Goal: Transaction & Acquisition: Purchase product/service

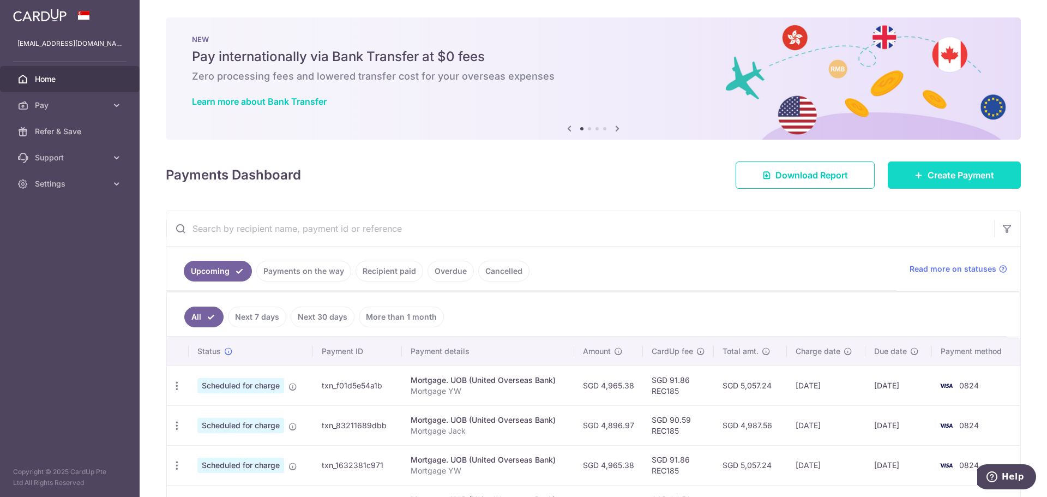
click at [944, 175] on span "Create Payment" at bounding box center [961, 175] width 67 height 13
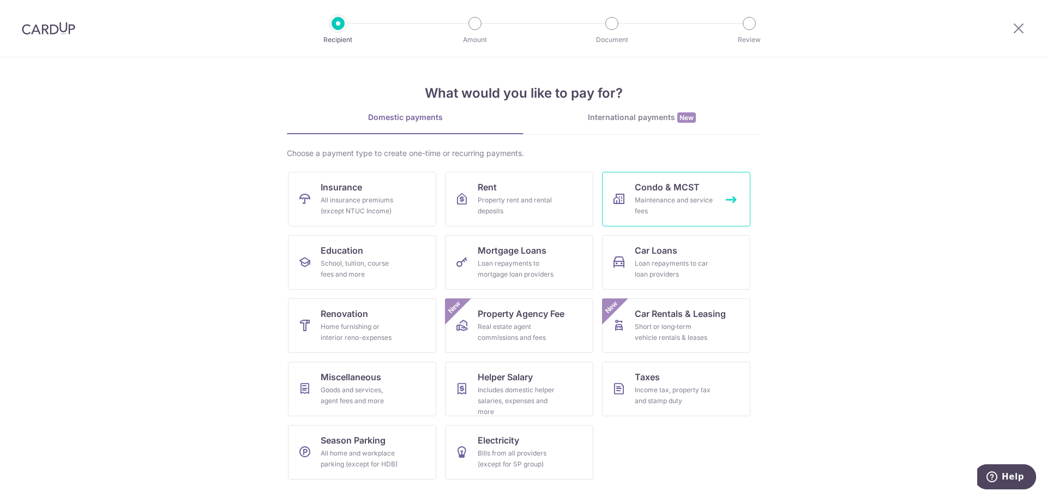
click at [694, 211] on div "Maintenance and service fees" at bounding box center [674, 206] width 79 height 22
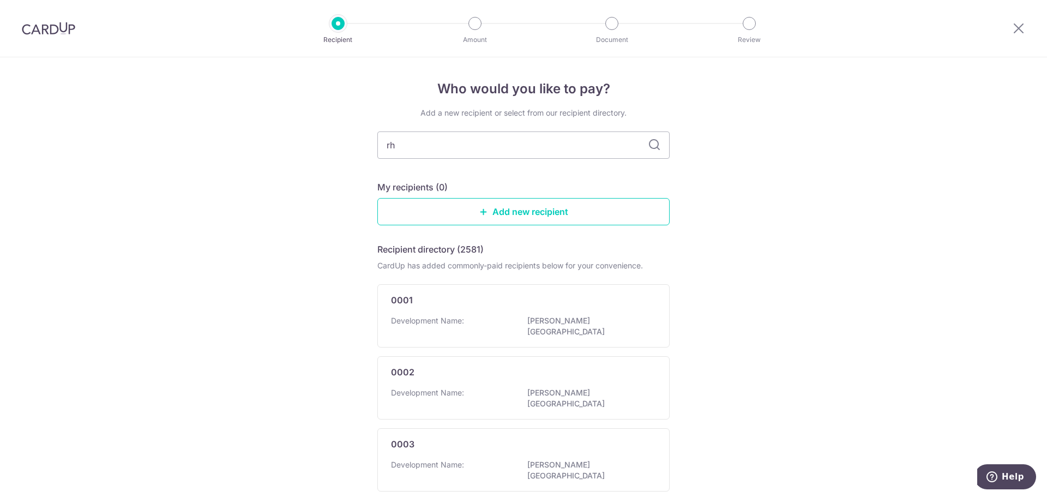
type input "rho"
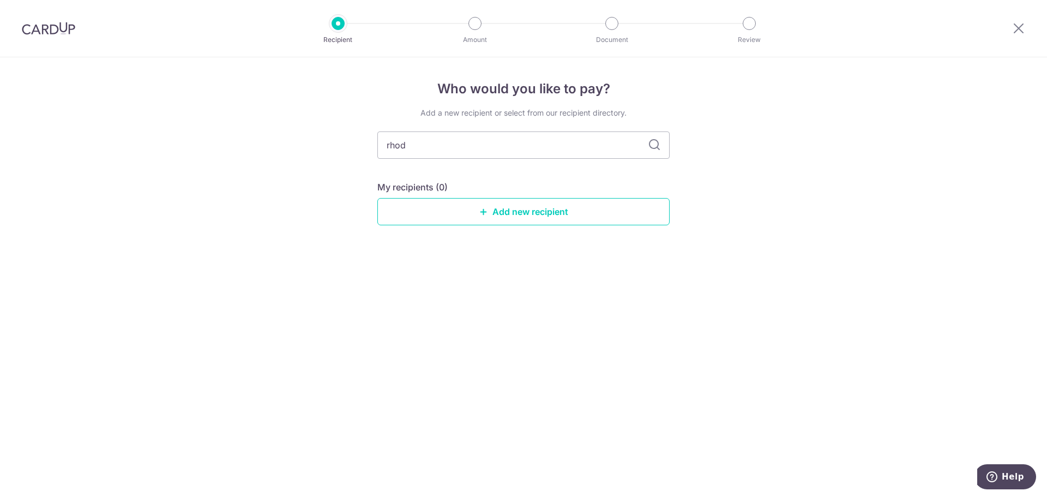
type input "rhodo"
type input "r"
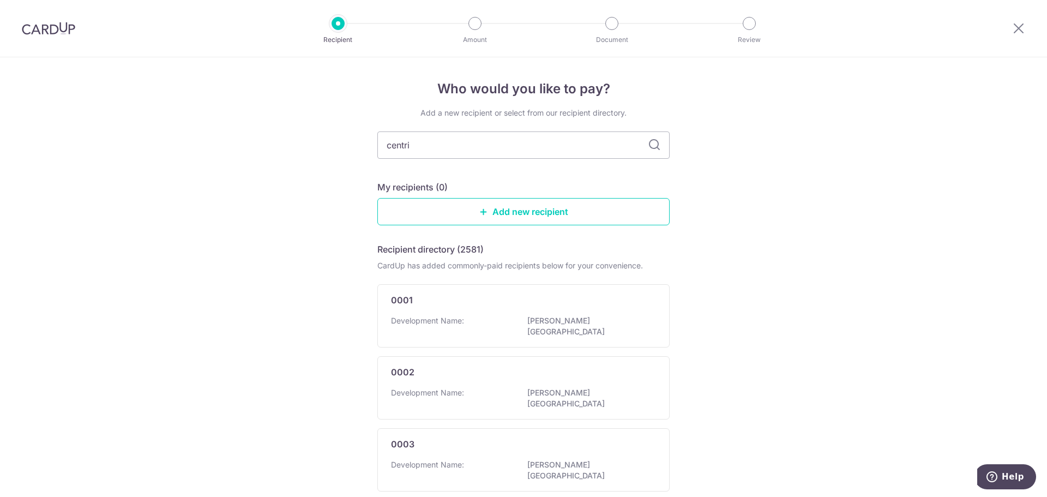
type input "centris"
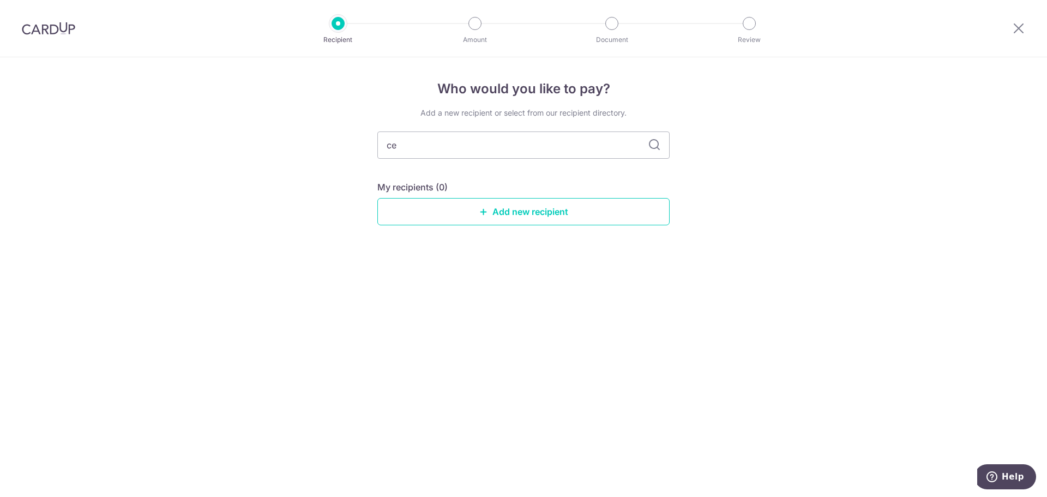
type input "c"
click at [592, 201] on link "Add new recipient" at bounding box center [524, 211] width 292 height 27
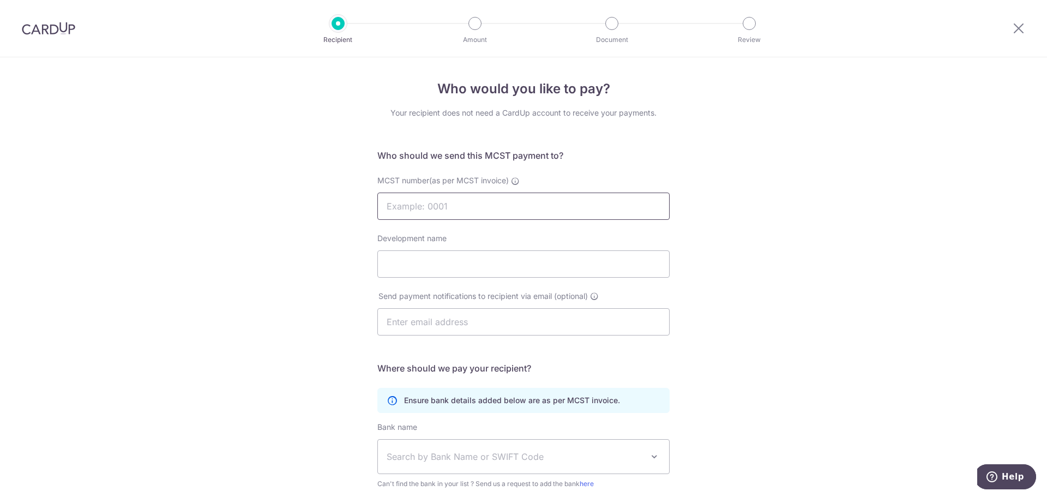
click at [531, 209] on input "MCST number(as per MCST invoice)" at bounding box center [524, 206] width 292 height 27
type input "3586"
click at [581, 260] on input "Development name" at bounding box center [524, 263] width 292 height 27
click at [443, 265] on input "Development name" at bounding box center [524, 263] width 292 height 27
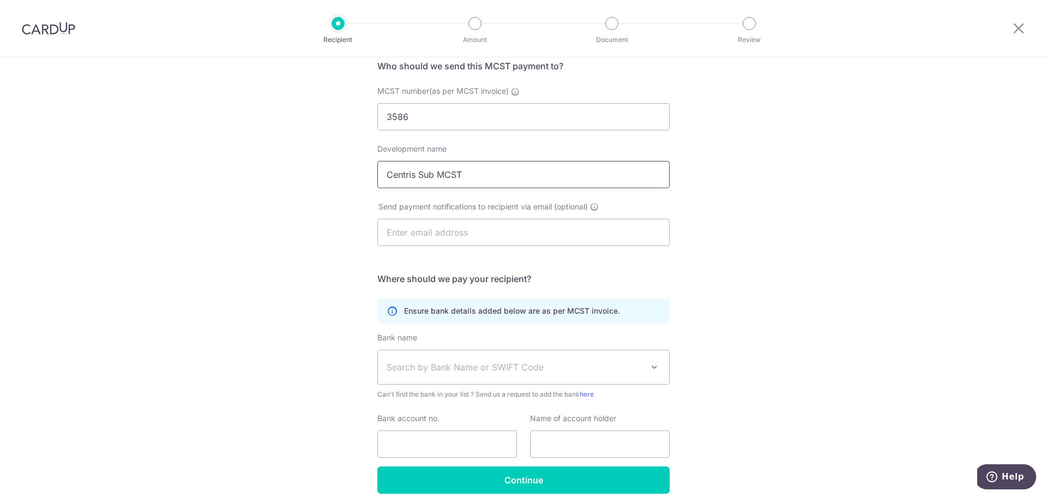
scroll to position [109, 0]
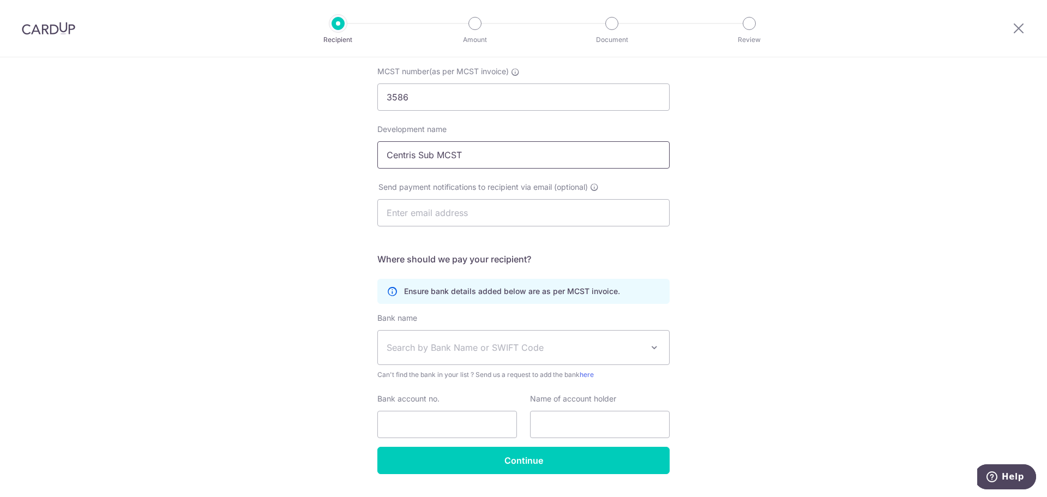
type input "Centris Sub MCST"
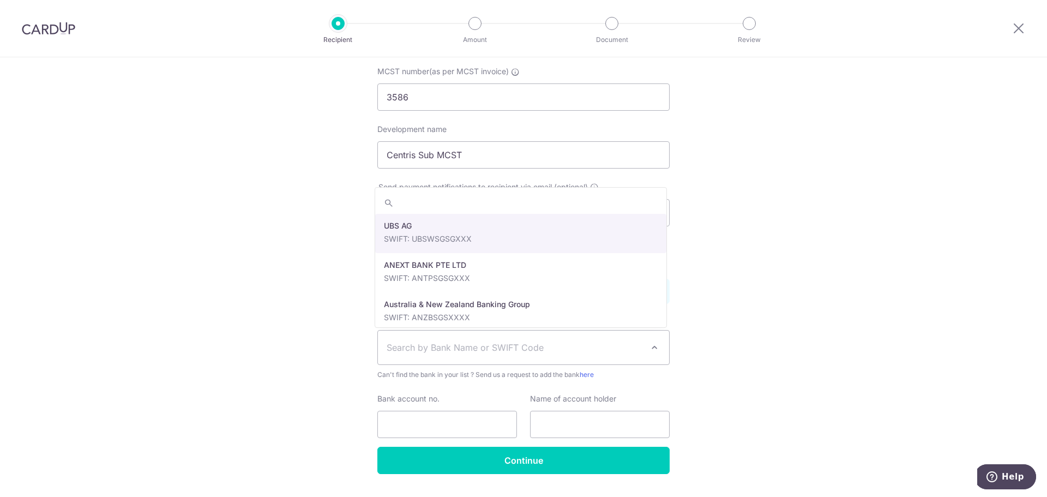
click at [604, 345] on span "Search by Bank Name or SWIFT Code" at bounding box center [515, 347] width 256 height 13
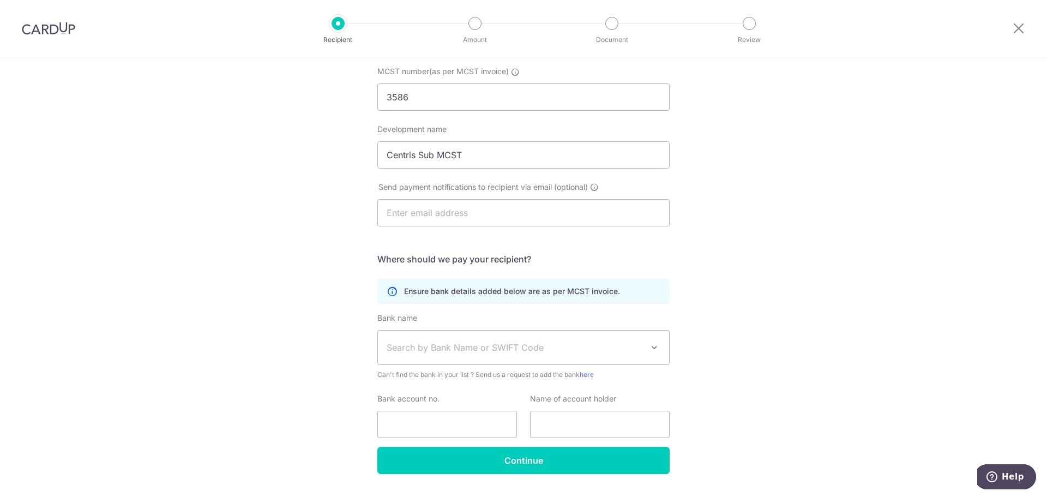
click at [604, 345] on span "Search by Bank Name or SWIFT Code" at bounding box center [515, 347] width 256 height 13
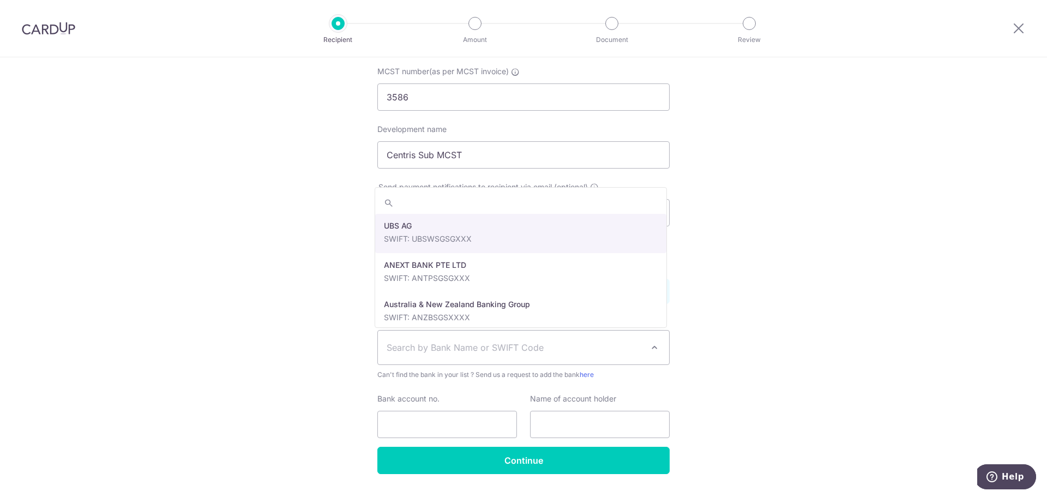
click at [604, 344] on span "Search by Bank Name or SWIFT Code" at bounding box center [515, 347] width 256 height 13
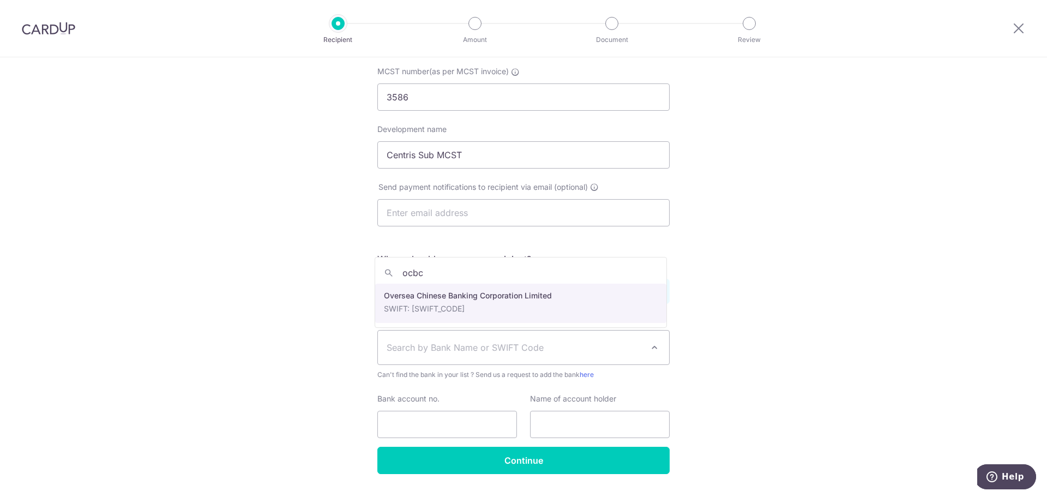
type input "ocbc"
select select "12"
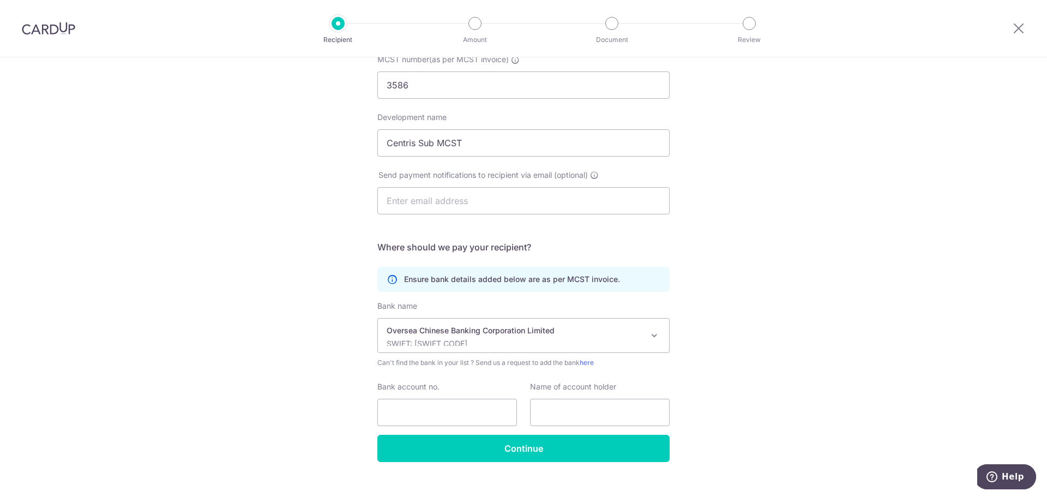
scroll to position [137, 0]
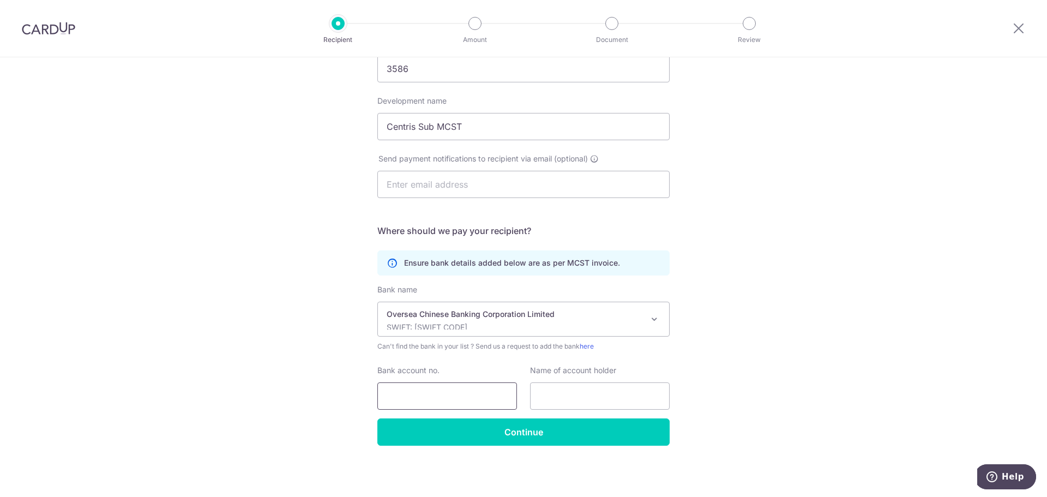
click at [459, 396] on input "Bank account no." at bounding box center [448, 395] width 140 height 27
paste input "641-098512-001"
click at [487, 396] on input "641-098512-001" at bounding box center [448, 395] width 140 height 27
type input "641-098512-001"
click at [602, 404] on input "text" at bounding box center [600, 395] width 140 height 27
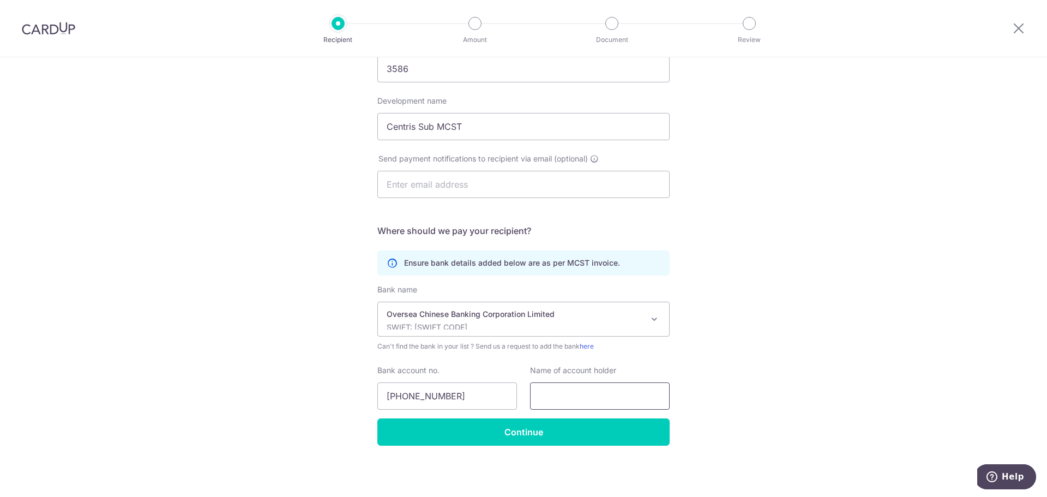
click at [574, 394] on input "text" at bounding box center [600, 395] width 140 height 27
paste input "THE SUBSIDIARY MANAGEMENT CORPORATION NO. 2 STRATA TITLE PLAN NO. 3586"
type input "THE SUBSIDIARY MANAGEMENT CORPORATION NO. 2 STRATA TITLE PLAN NO. 3586"
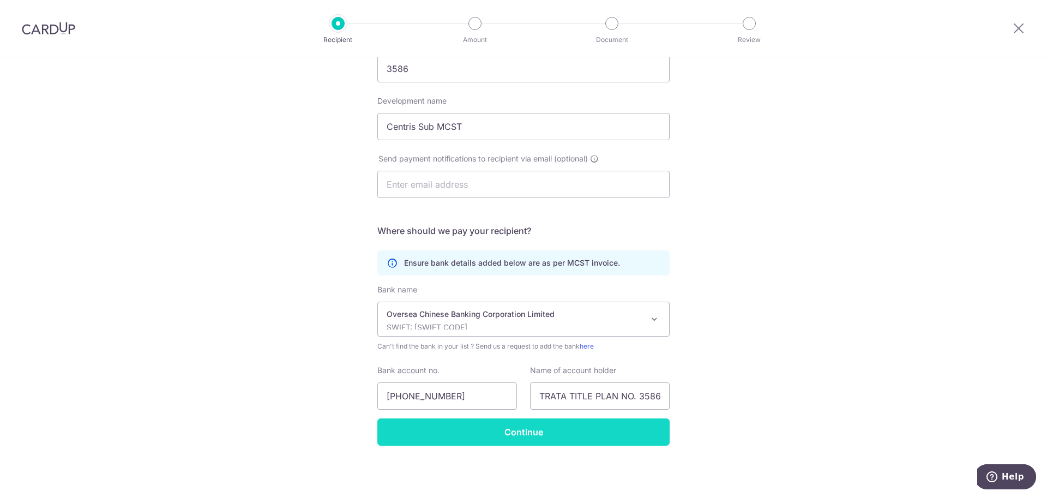
scroll to position [0, 0]
click at [549, 429] on input "Continue" at bounding box center [524, 431] width 292 height 27
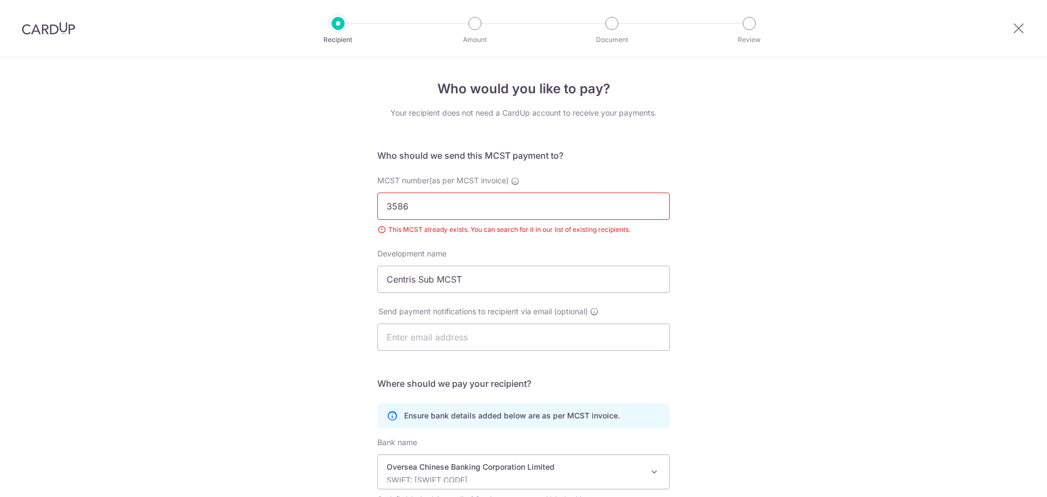
scroll to position [167, 0]
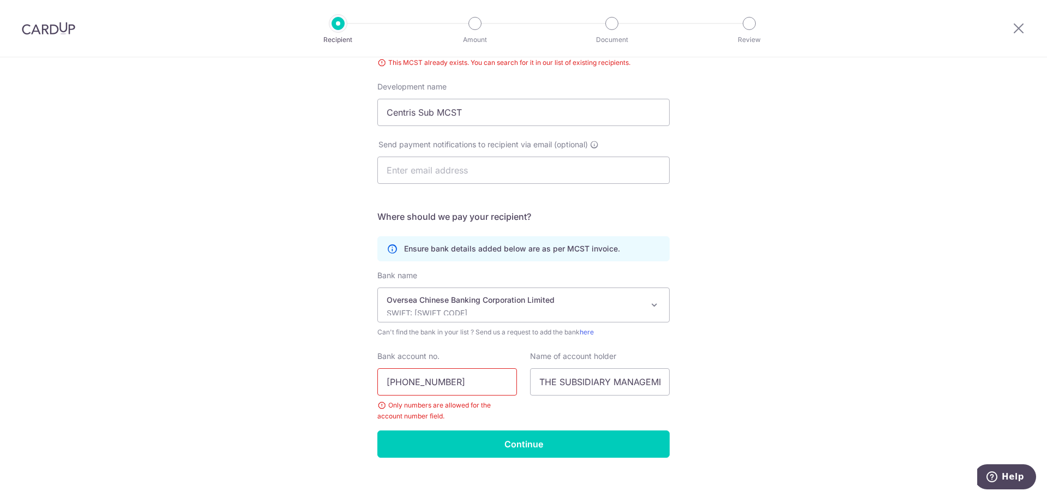
click at [438, 381] on input "641-098512-001" at bounding box center [448, 381] width 140 height 27
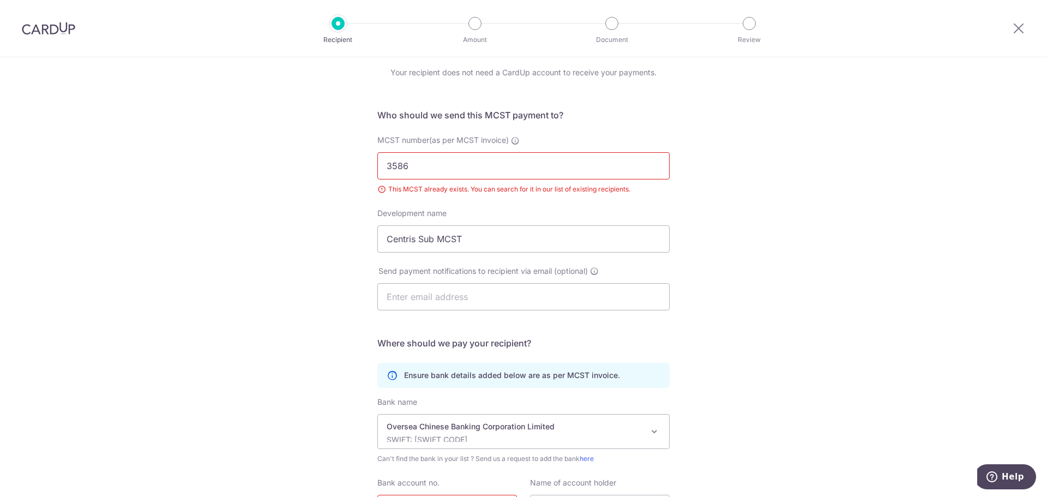
scroll to position [179, 0]
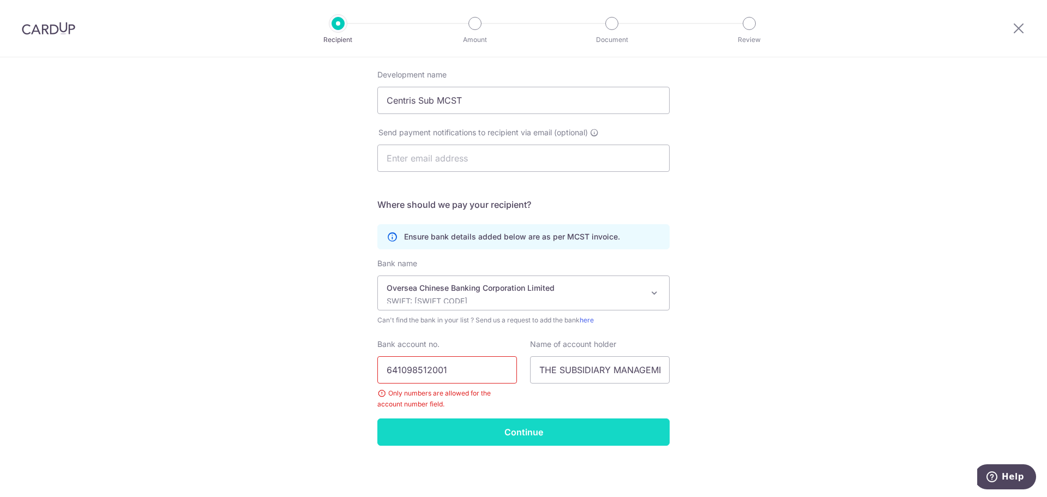
type input "641098512001"
click at [489, 424] on input "Continue" at bounding box center [524, 431] width 292 height 27
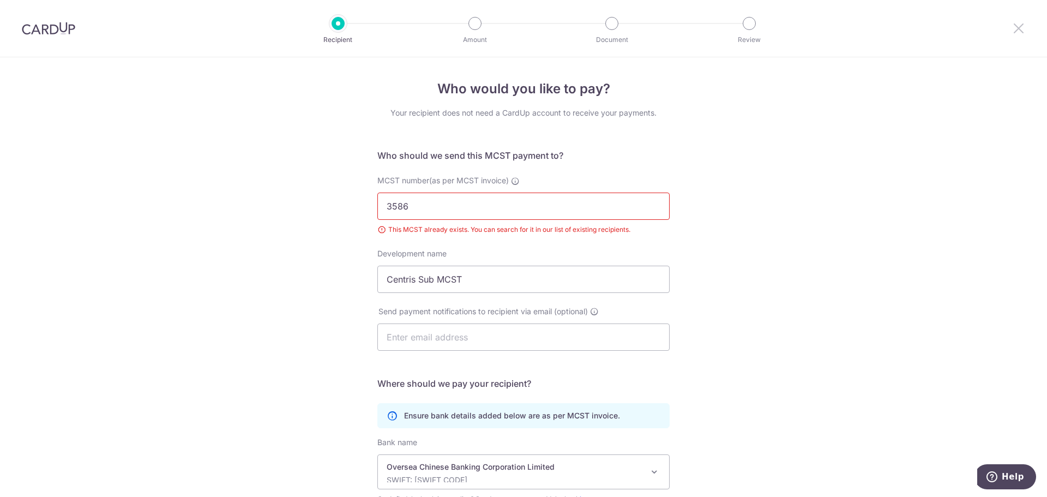
click at [1020, 27] on icon at bounding box center [1019, 28] width 13 height 14
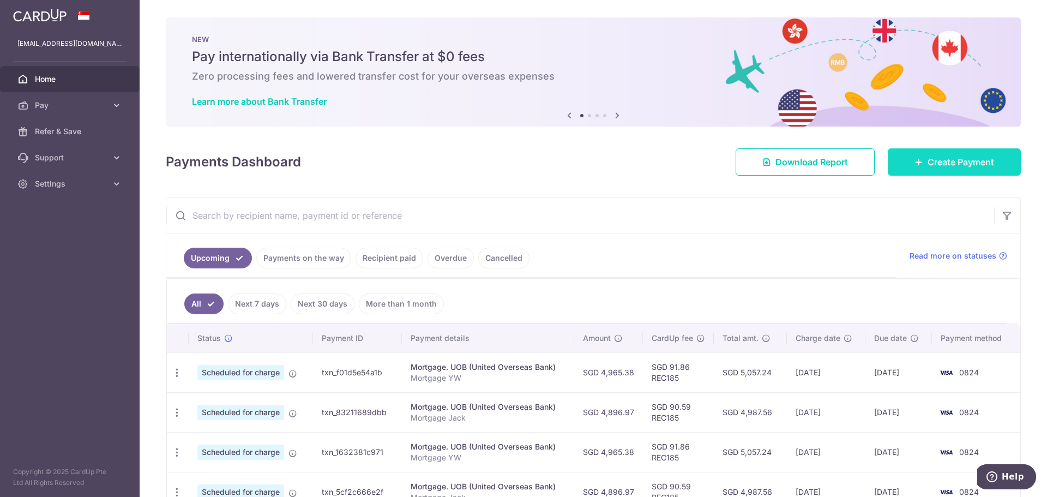
click at [950, 164] on span "Create Payment" at bounding box center [961, 161] width 67 height 13
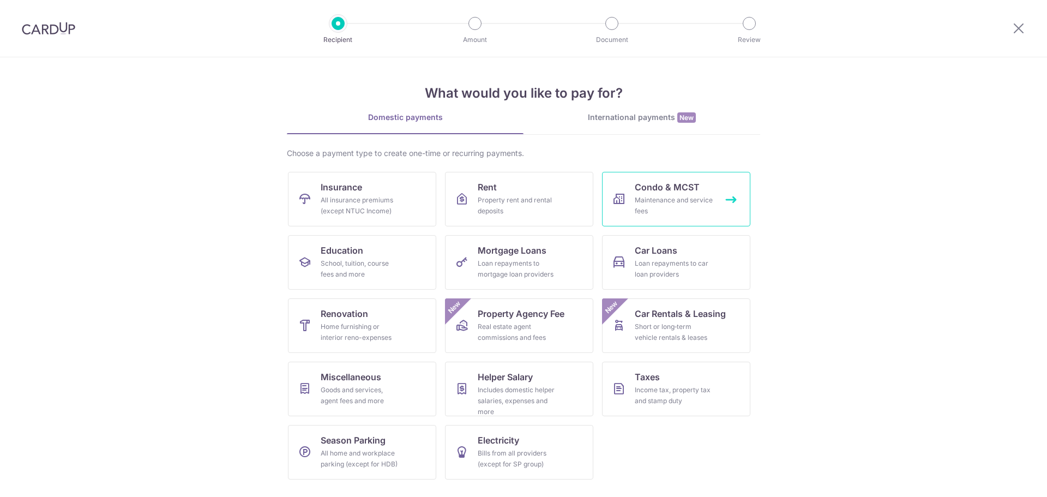
click at [680, 188] on span "Condo & MCST" at bounding box center [667, 187] width 65 height 13
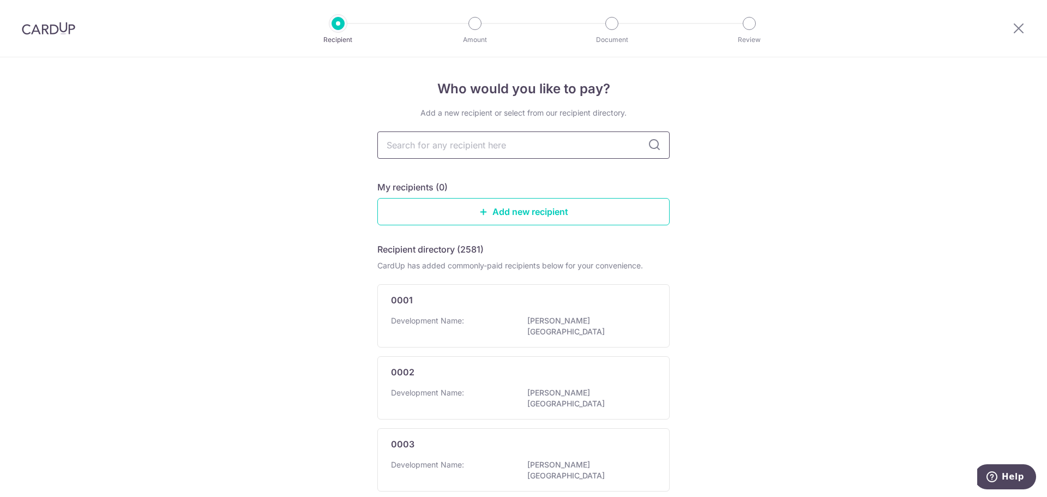
click at [464, 153] on input "text" at bounding box center [524, 144] width 292 height 27
type input "3586"
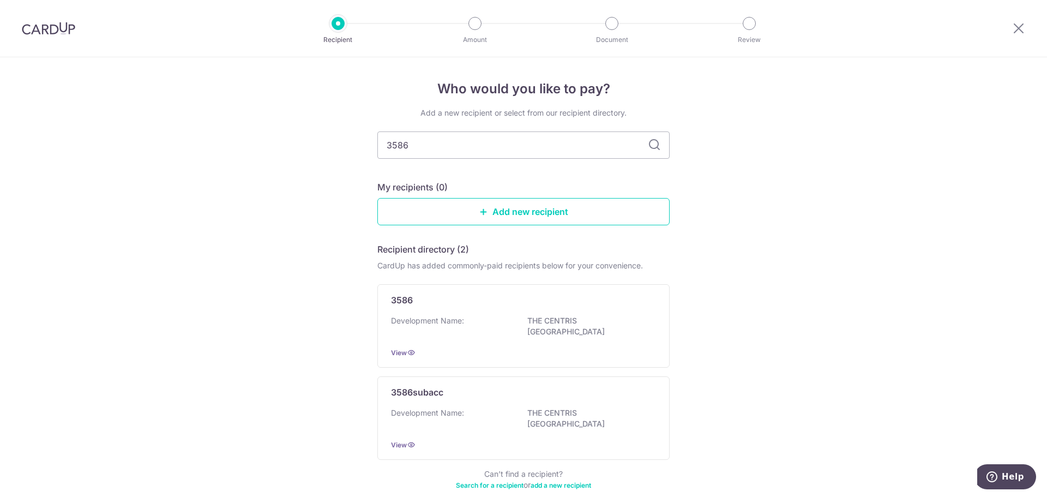
click at [648, 148] on icon at bounding box center [654, 145] width 13 height 13
click at [650, 147] on icon at bounding box center [654, 145] width 13 height 13
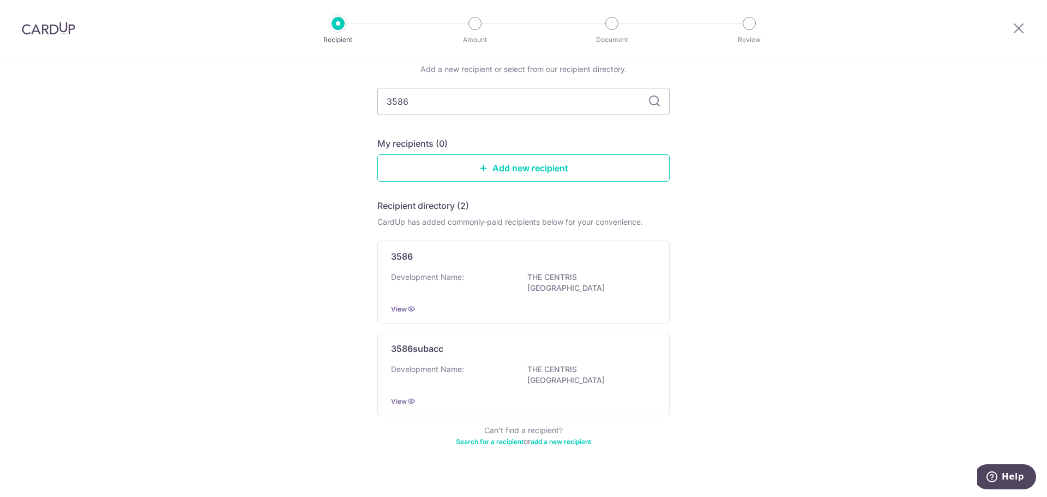
scroll to position [47, 0]
click at [480, 285] on div "Development Name: THE CENTRIS JURONG POINT" at bounding box center [523, 279] width 265 height 23
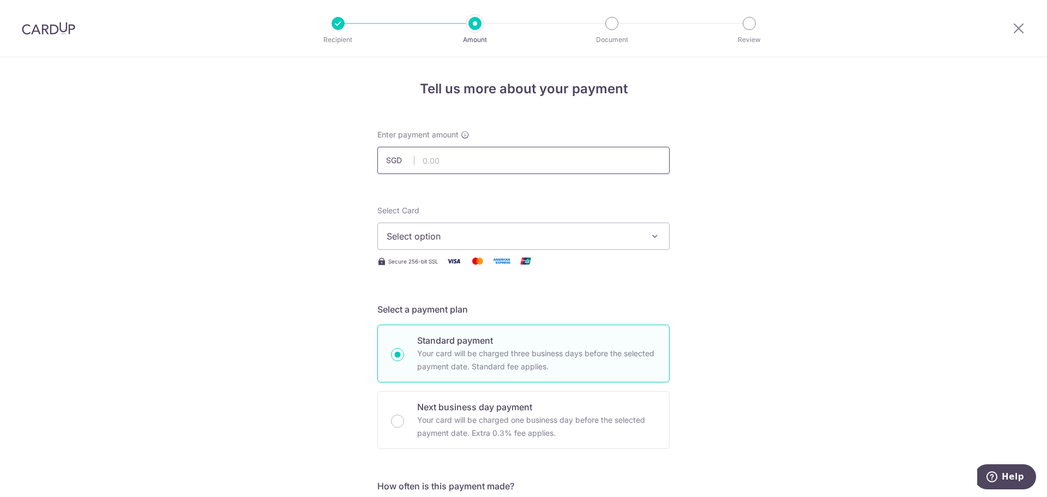
click at [510, 154] on input "text" at bounding box center [524, 160] width 292 height 27
click at [460, 158] on input "text" at bounding box center [524, 160] width 292 height 27
type input "79.46"
click at [457, 227] on button "Select option" at bounding box center [524, 236] width 292 height 27
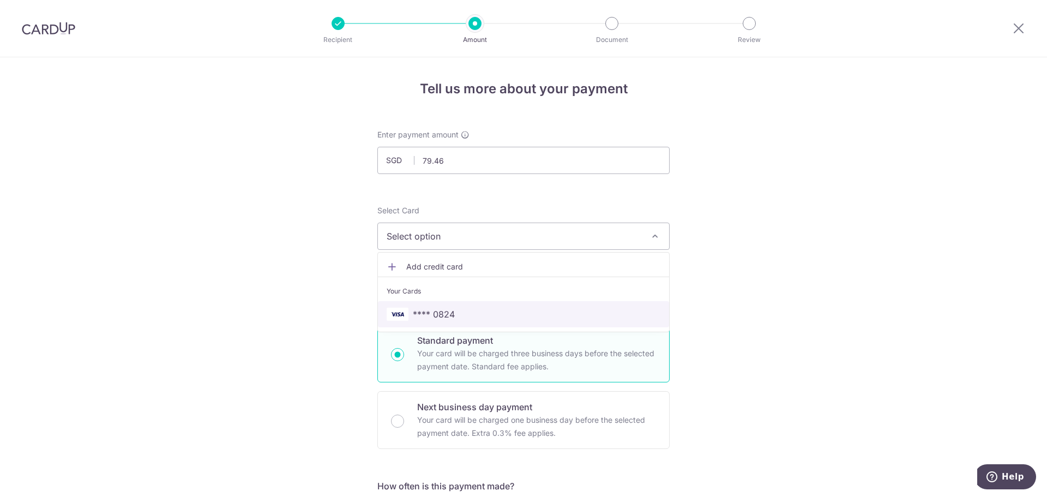
click at [445, 312] on span "**** 0824" at bounding box center [434, 314] width 42 height 13
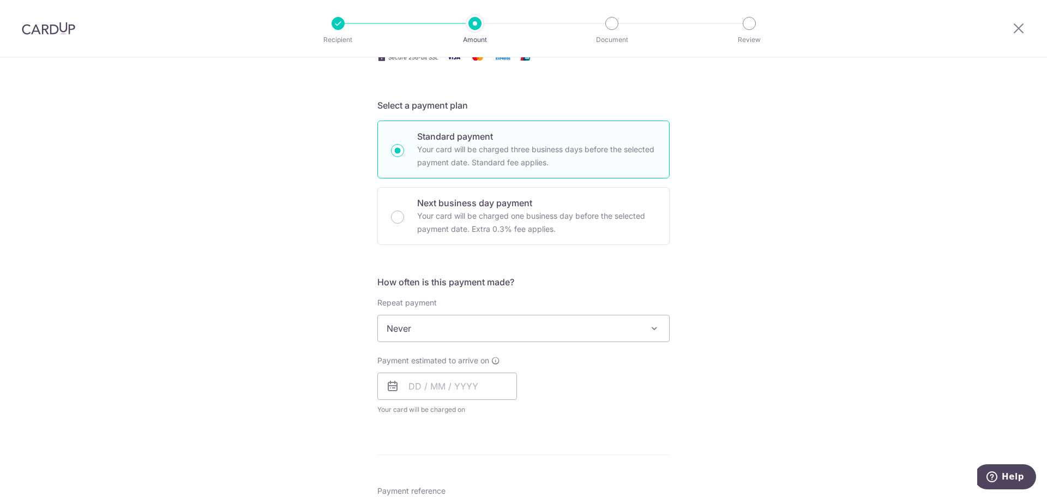
scroll to position [218, 0]
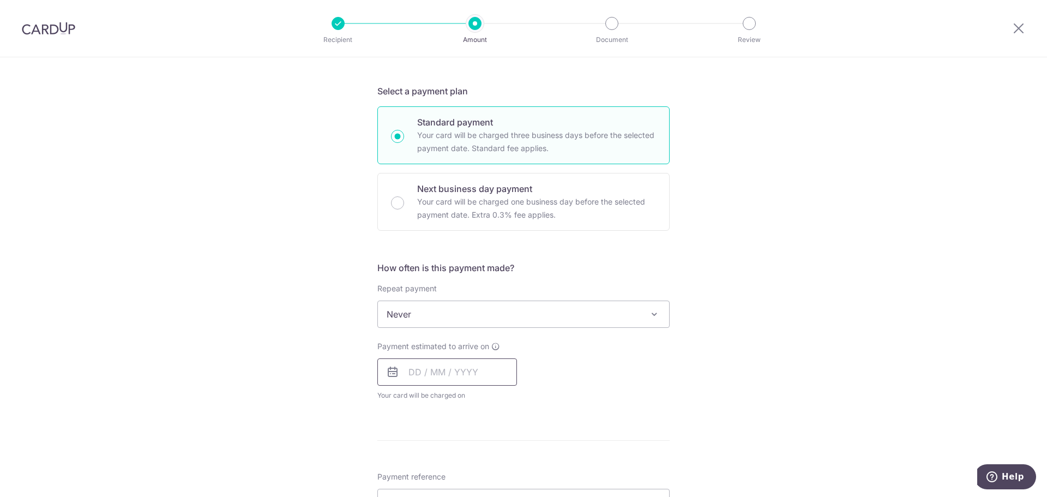
click at [465, 373] on input "text" at bounding box center [448, 371] width 140 height 27
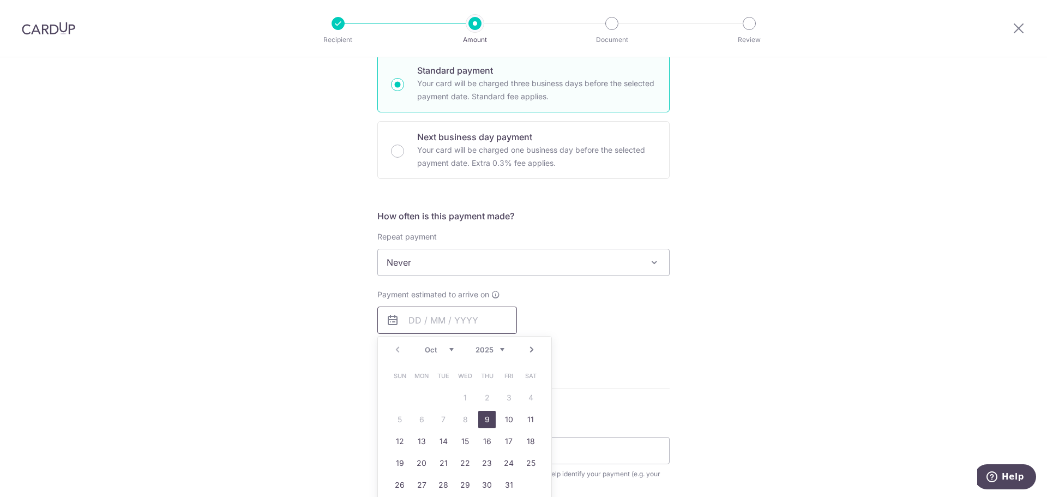
scroll to position [273, 0]
click at [483, 416] on link "9" at bounding box center [486, 416] width 17 height 17
type input "[DATE]"
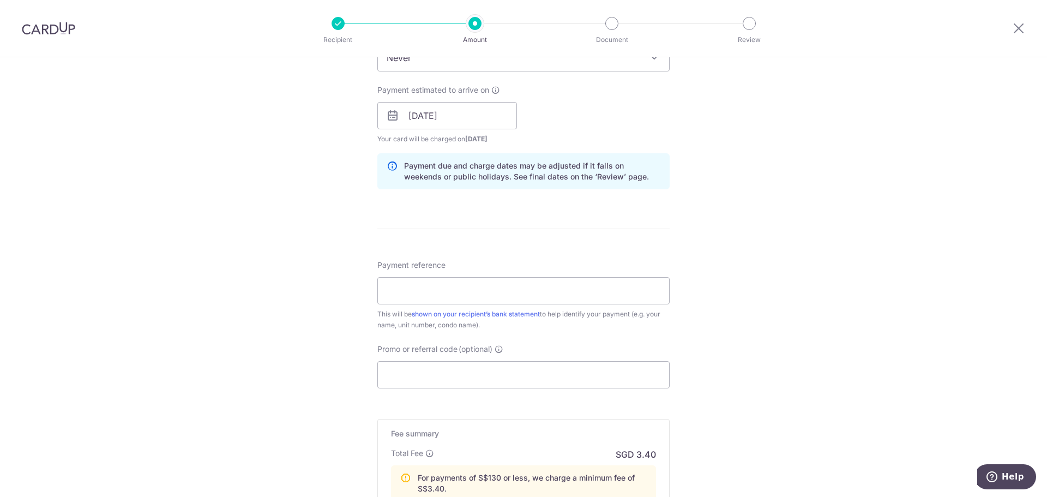
scroll to position [491, 0]
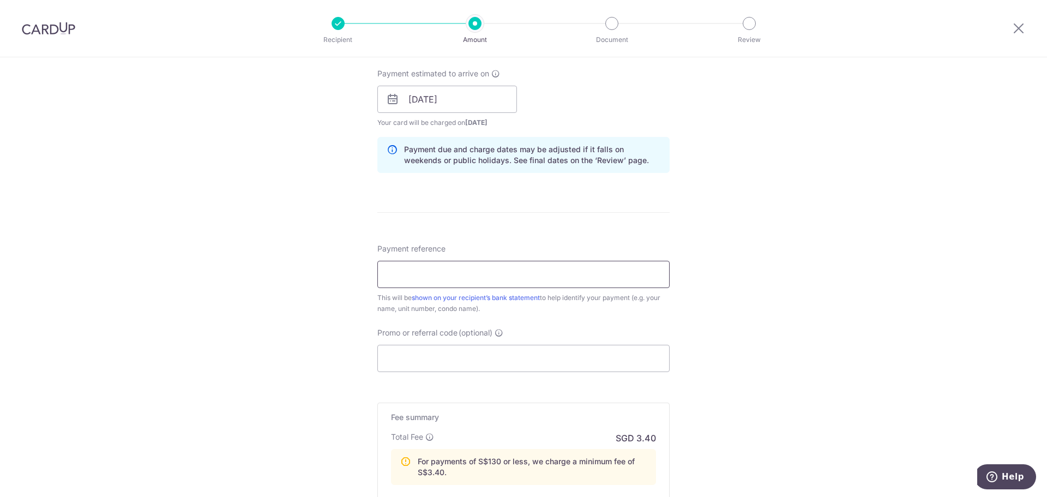
click at [508, 279] on input "Payment reference" at bounding box center [524, 274] width 292 height 27
click at [416, 276] on input "Payment reference" at bounding box center [524, 274] width 292 height 27
paste input "IN000004624"
type input "IN000004624"
click at [447, 356] on input "Promo or referral code (optional)" at bounding box center [524, 358] width 292 height 27
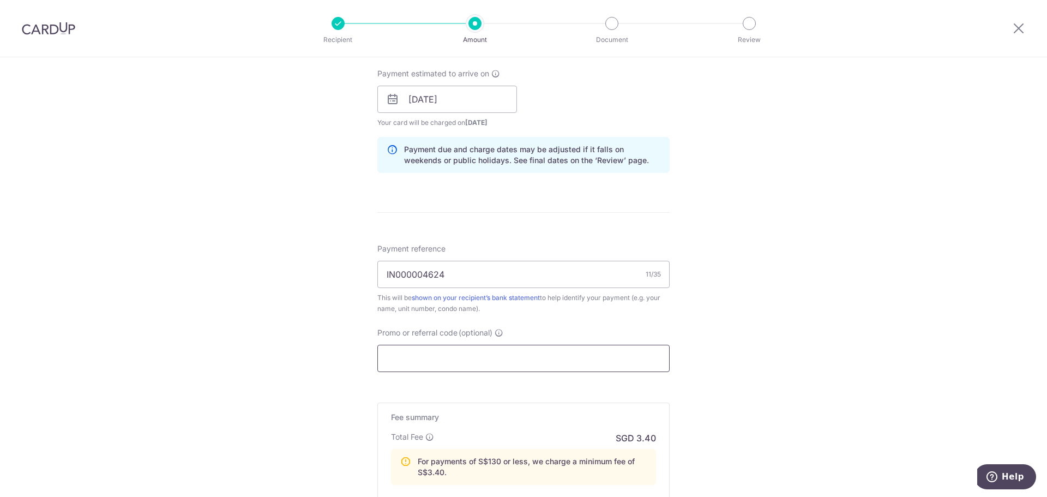
paste input "OFF225"
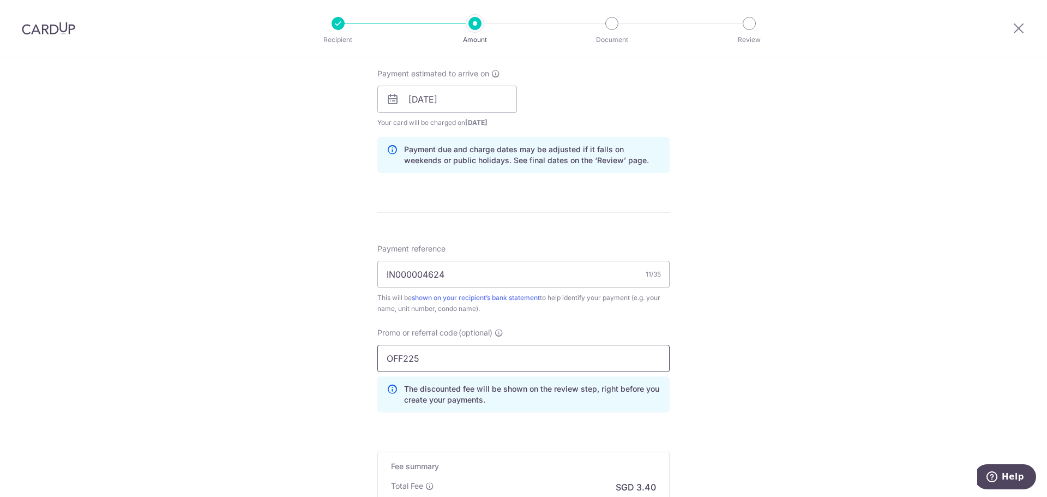
type input "OFF225"
click at [802, 279] on div "Tell us more about your payment Enter payment amount SGD 79.46 79.46 Select Car…" at bounding box center [523, 128] width 1047 height 1125
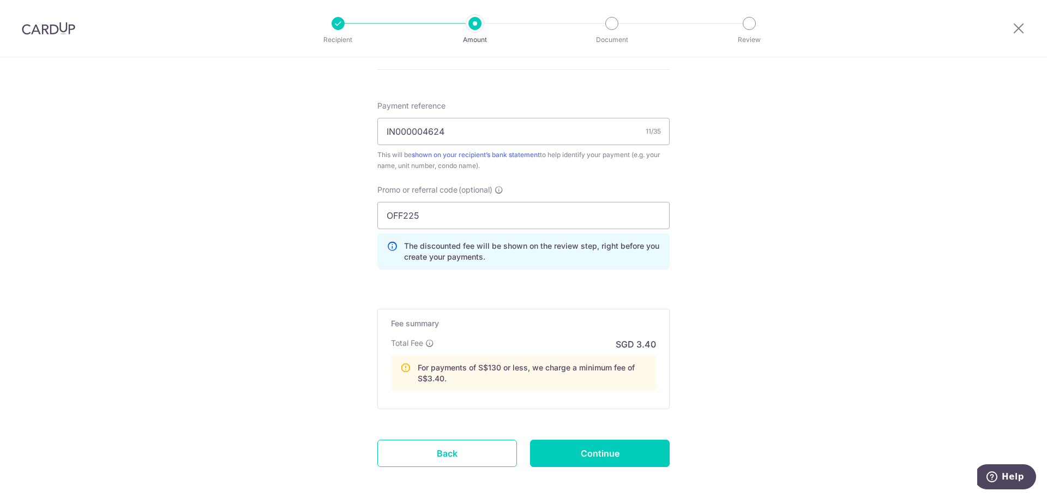
scroll to position [655, 0]
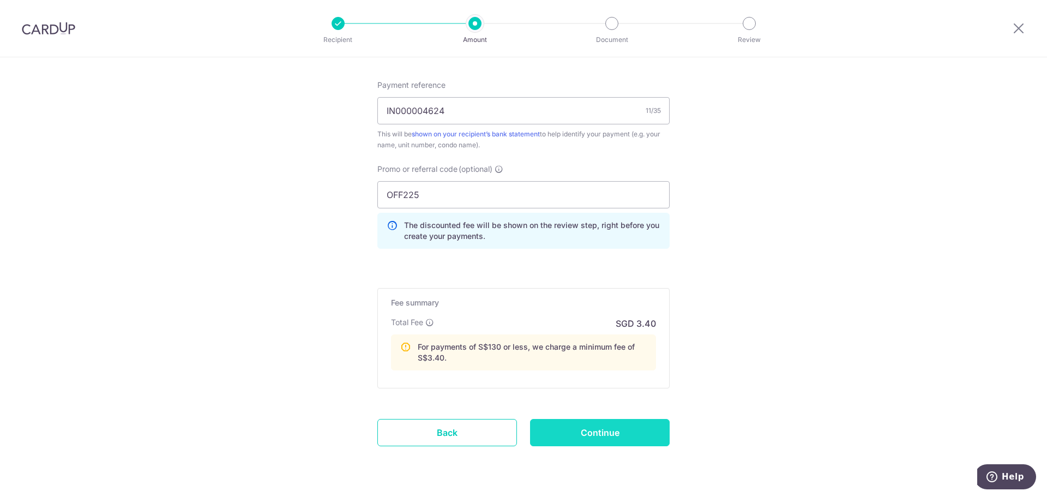
click at [630, 433] on input "Continue" at bounding box center [600, 432] width 140 height 27
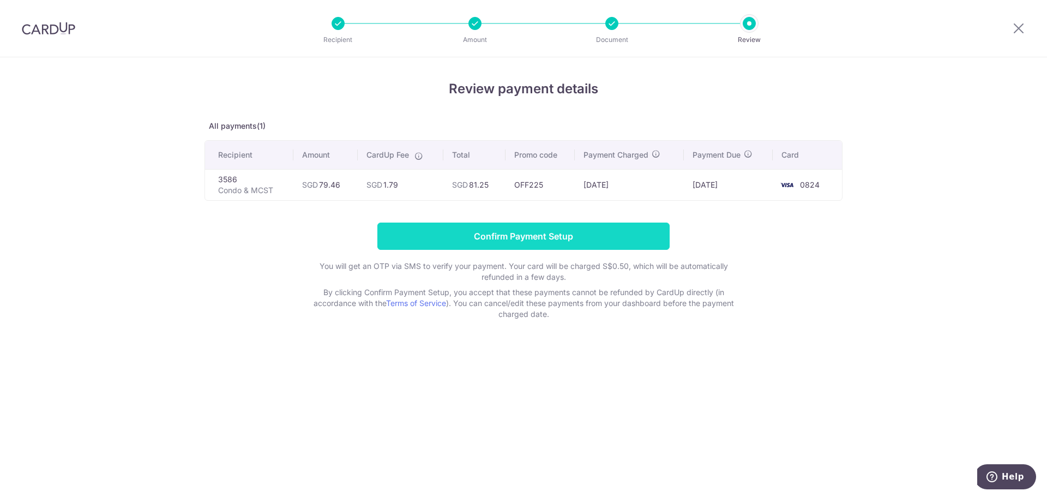
click at [612, 238] on input "Confirm Payment Setup" at bounding box center [524, 236] width 292 height 27
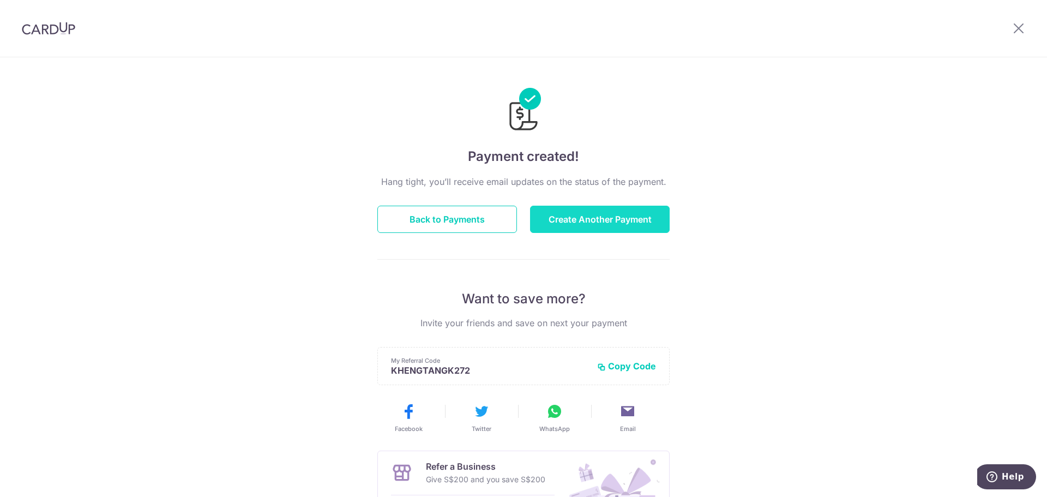
click at [604, 227] on button "Create Another Payment" at bounding box center [600, 219] width 140 height 27
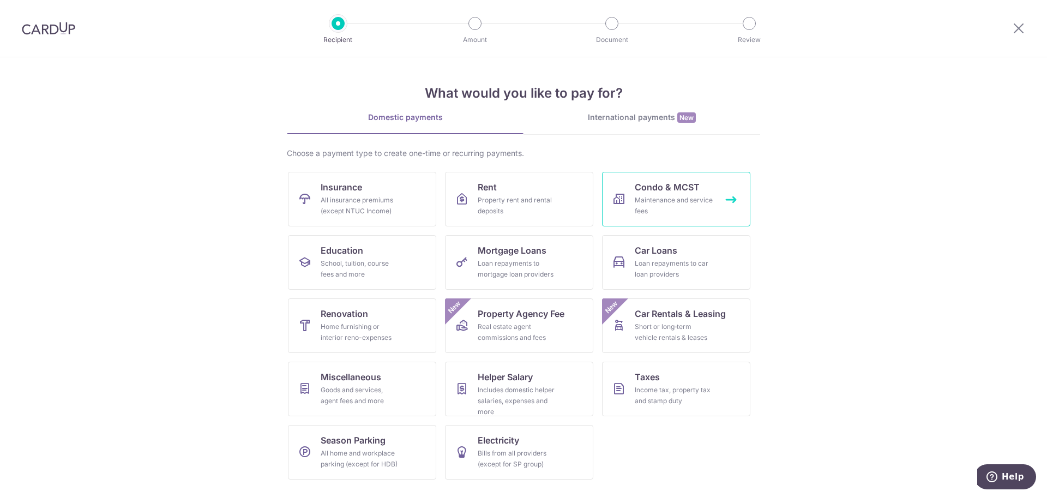
click at [702, 208] on div "Maintenance and service fees" at bounding box center [674, 206] width 79 height 22
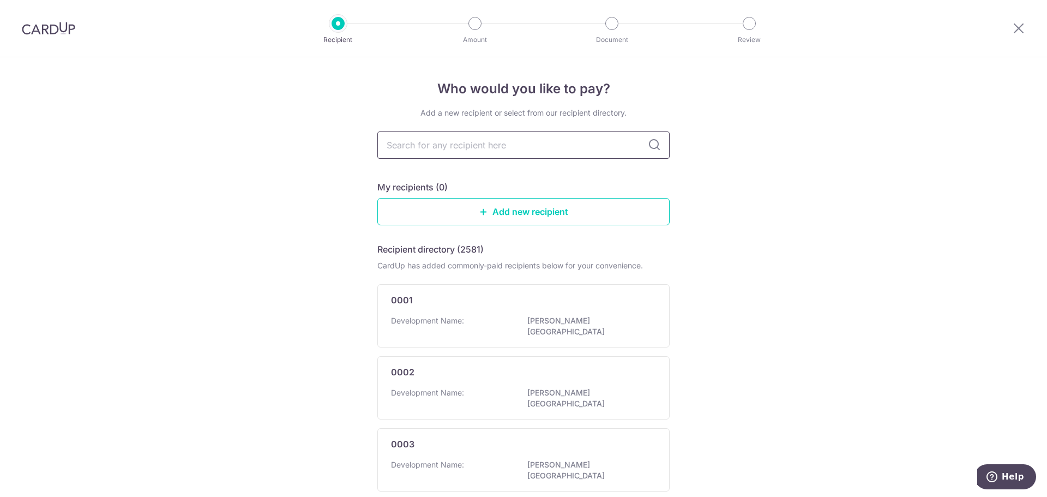
click at [560, 147] on input "text" at bounding box center [524, 144] width 292 height 27
type input "3"
type input "3586"
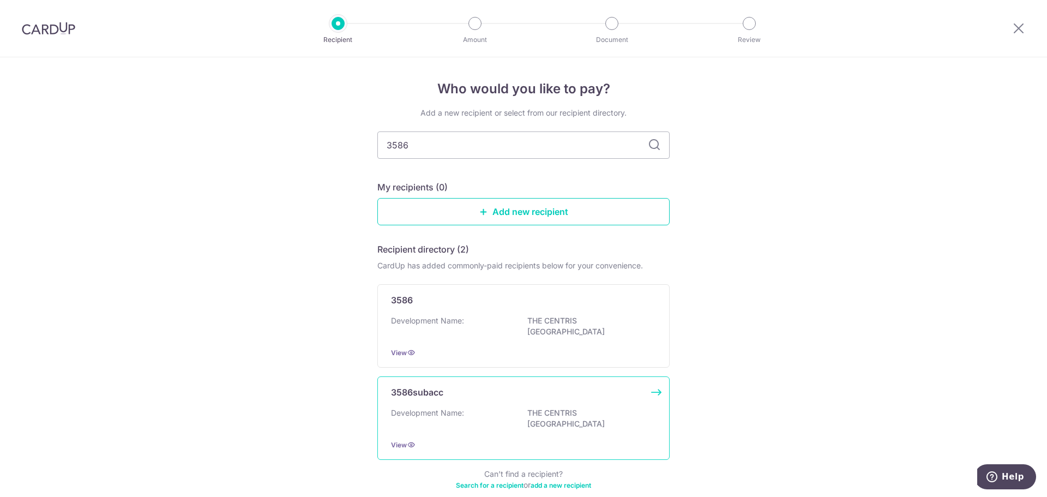
click at [507, 417] on div "Development Name: THE CENTRIS JURONG POINT" at bounding box center [523, 419] width 265 height 23
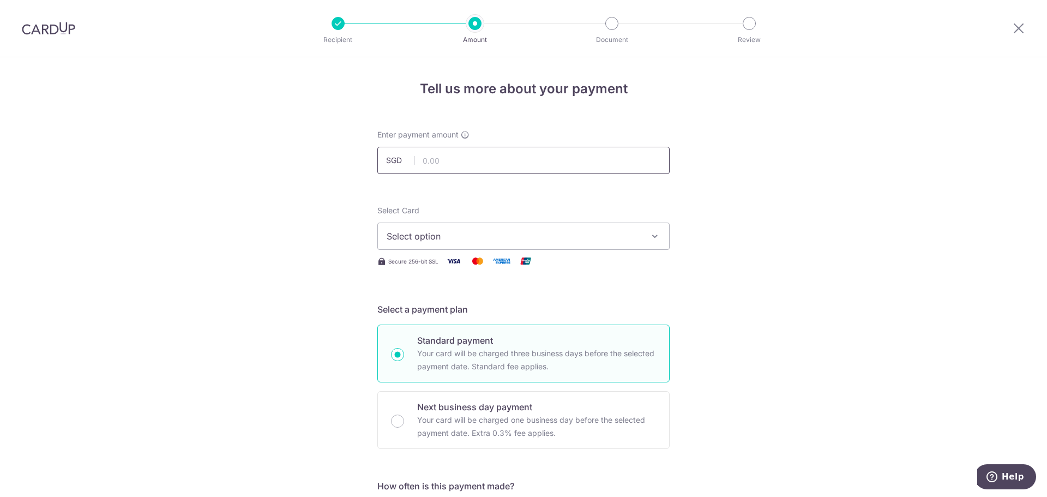
click at [562, 167] on input "text" at bounding box center [524, 160] width 292 height 27
click at [484, 165] on input "text" at bounding box center [524, 160] width 292 height 27
type input "733.03"
click at [482, 235] on span "Select option" at bounding box center [514, 236] width 254 height 13
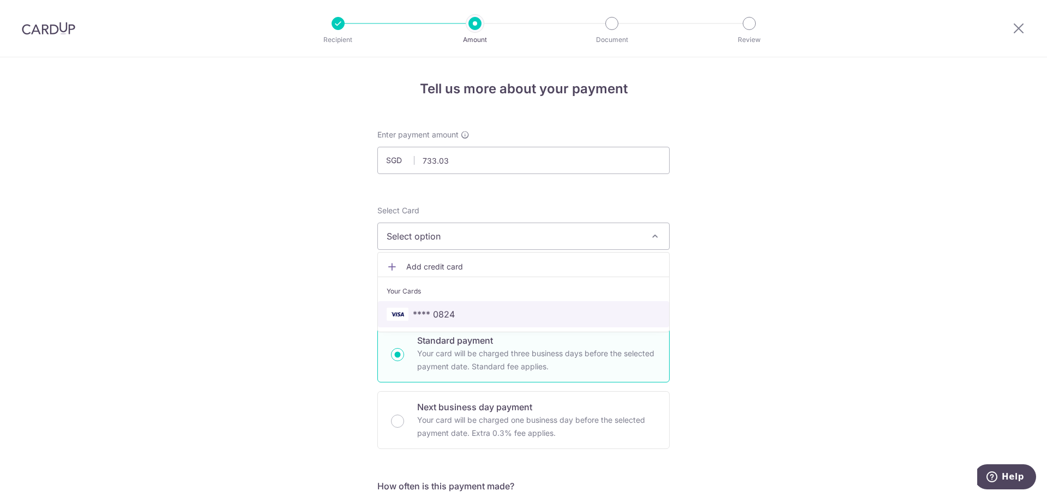
click at [428, 312] on span "**** 0824" at bounding box center [434, 314] width 42 height 13
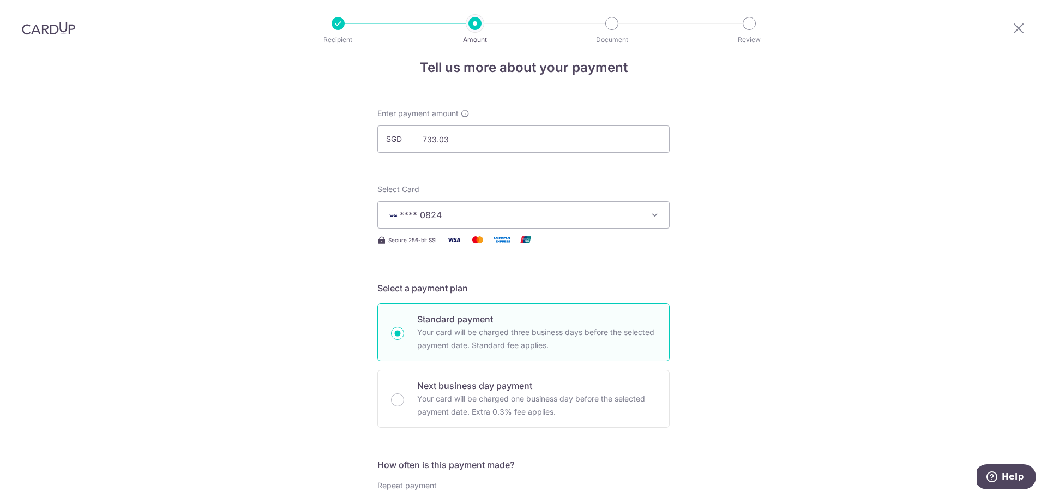
scroll to position [164, 0]
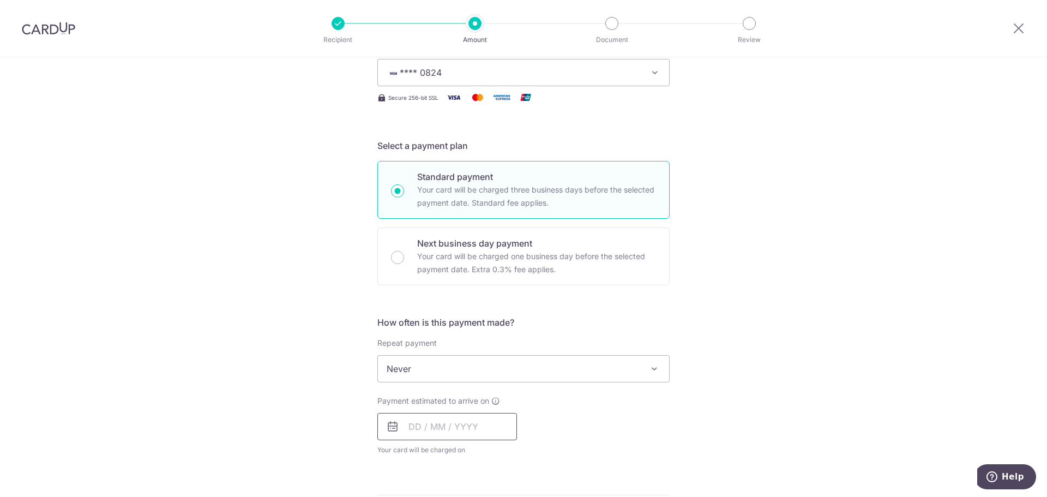
click at [453, 426] on input "text" at bounding box center [448, 426] width 140 height 27
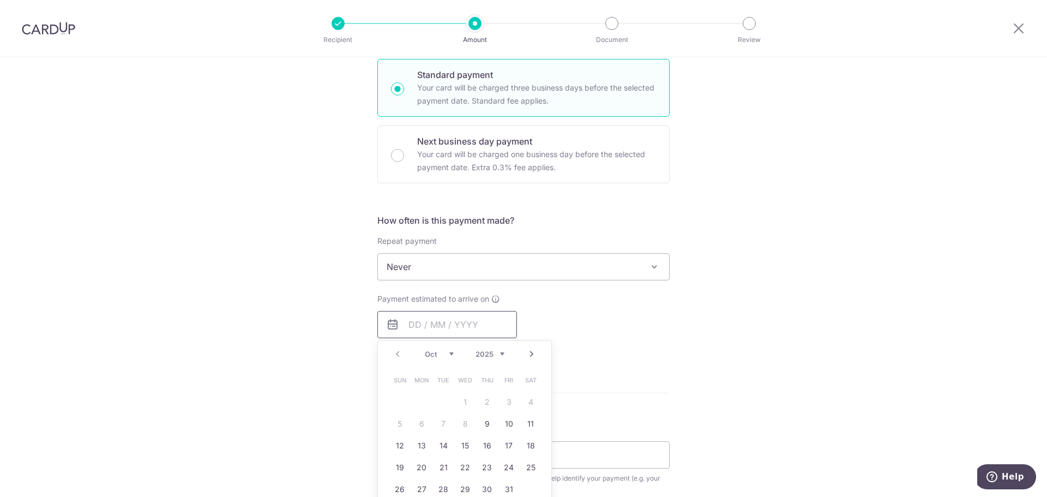
scroll to position [327, 0]
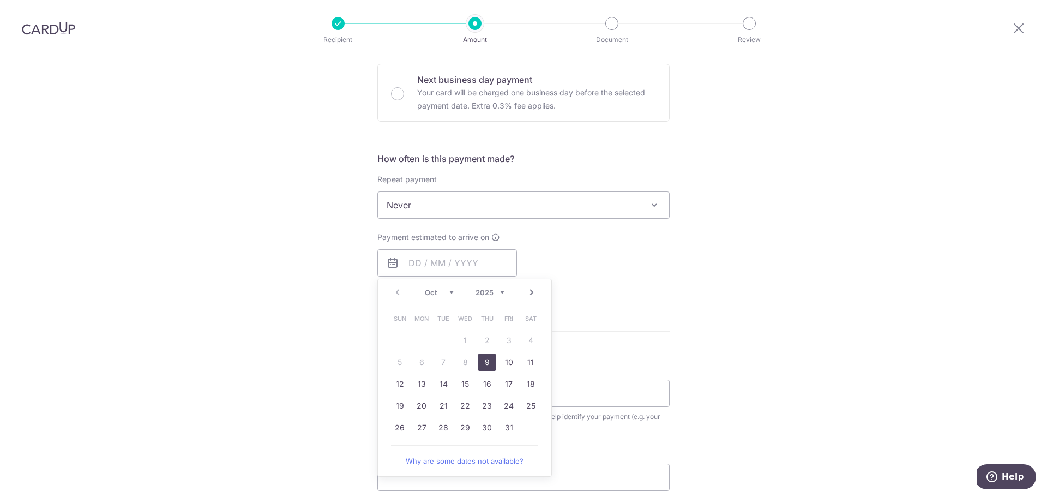
click at [482, 364] on link "9" at bounding box center [486, 362] width 17 height 17
type input "[DATE]"
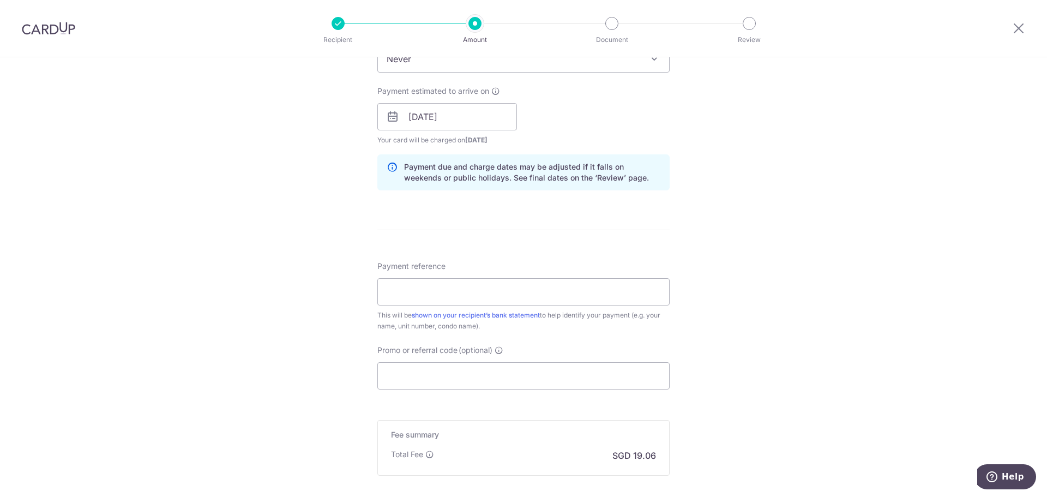
scroll to position [546, 0]
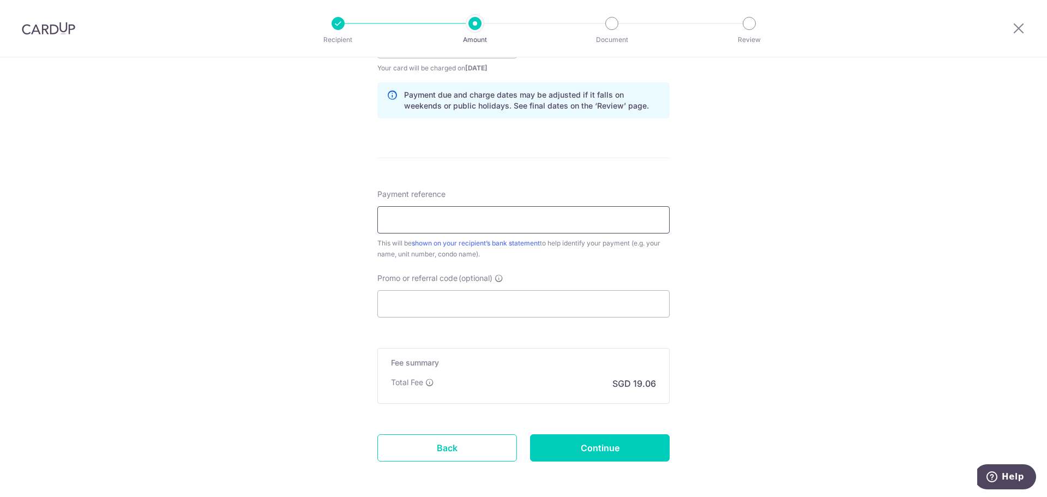
click at [398, 222] on input "Payment reference" at bounding box center [524, 219] width 292 height 27
paste input "IN000004639"
type input "IN000004639"
click at [454, 308] on input "Promo or referral code (optional)" at bounding box center [524, 303] width 292 height 27
paste input "OFF225"
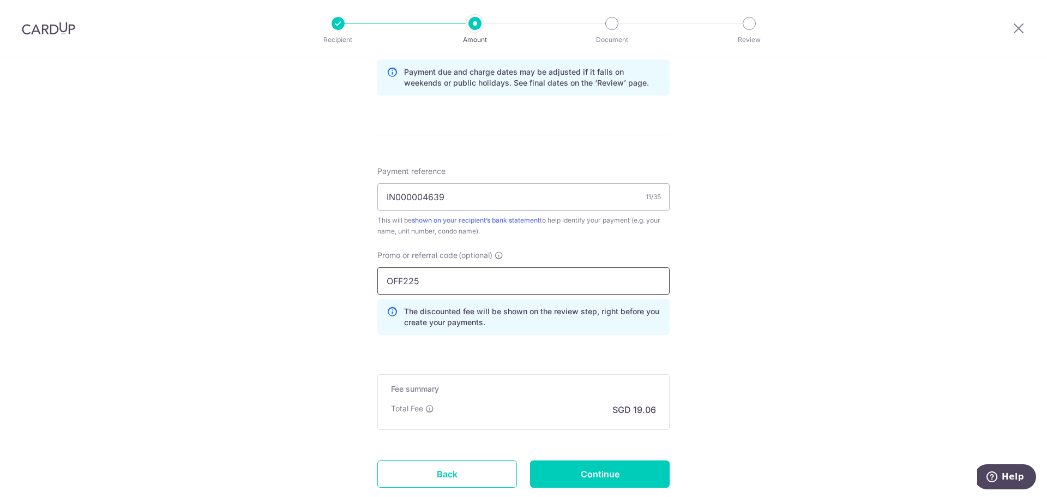
scroll to position [641, 0]
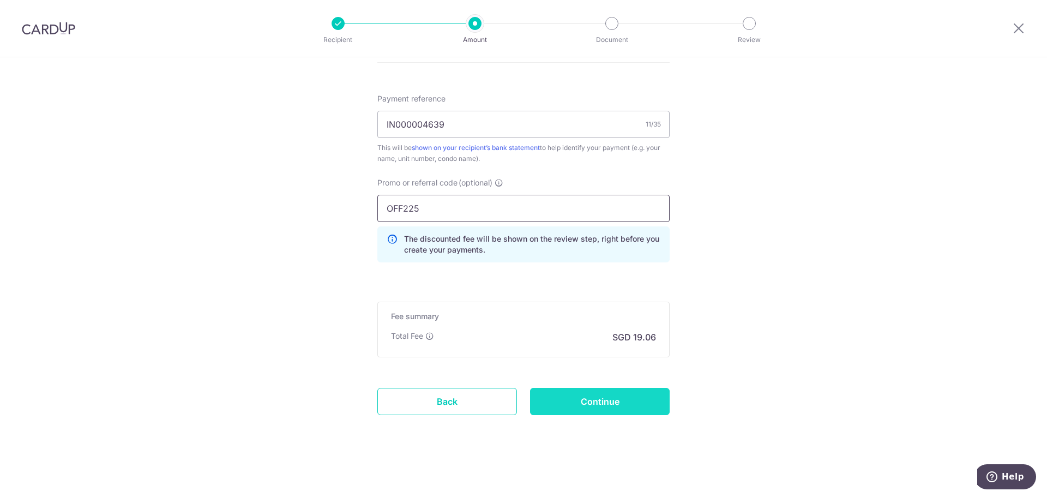
type input "OFF225"
click at [632, 408] on input "Continue" at bounding box center [600, 401] width 140 height 27
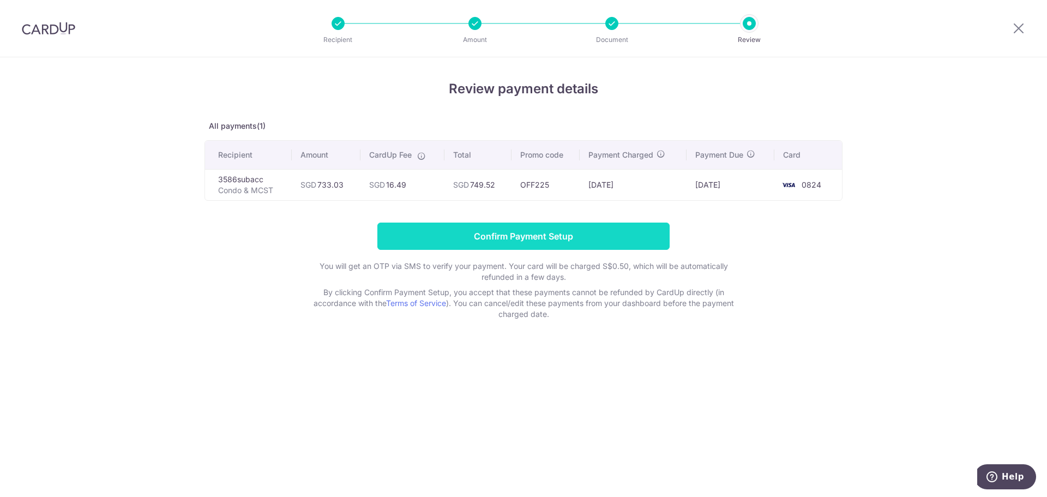
click at [639, 242] on input "Confirm Payment Setup" at bounding box center [524, 236] width 292 height 27
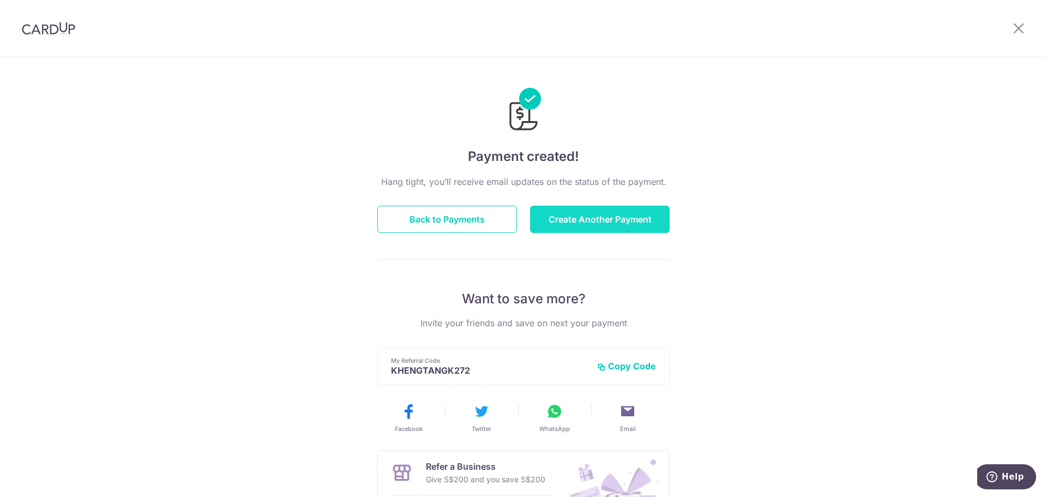
click at [596, 229] on button "Create Another Payment" at bounding box center [600, 219] width 140 height 27
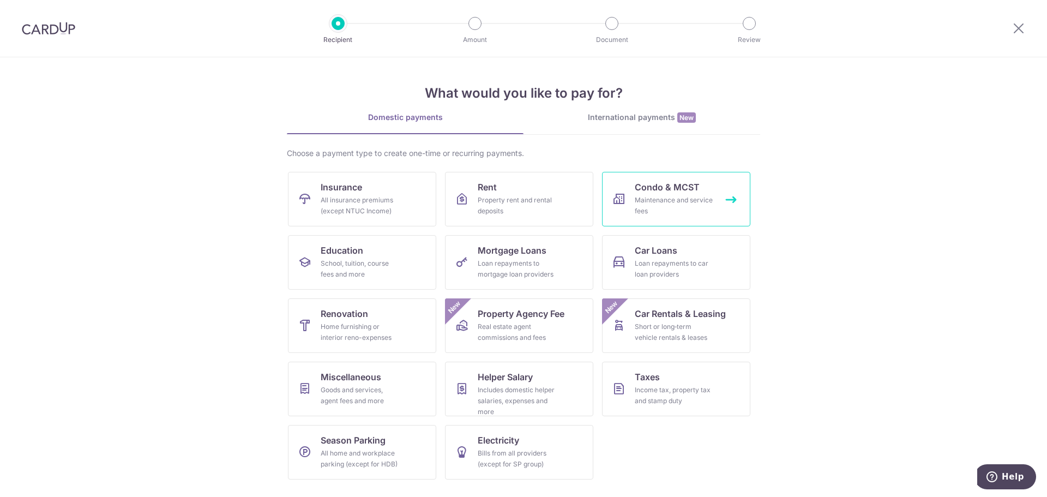
click at [663, 214] on div "Maintenance and service fees" at bounding box center [674, 206] width 79 height 22
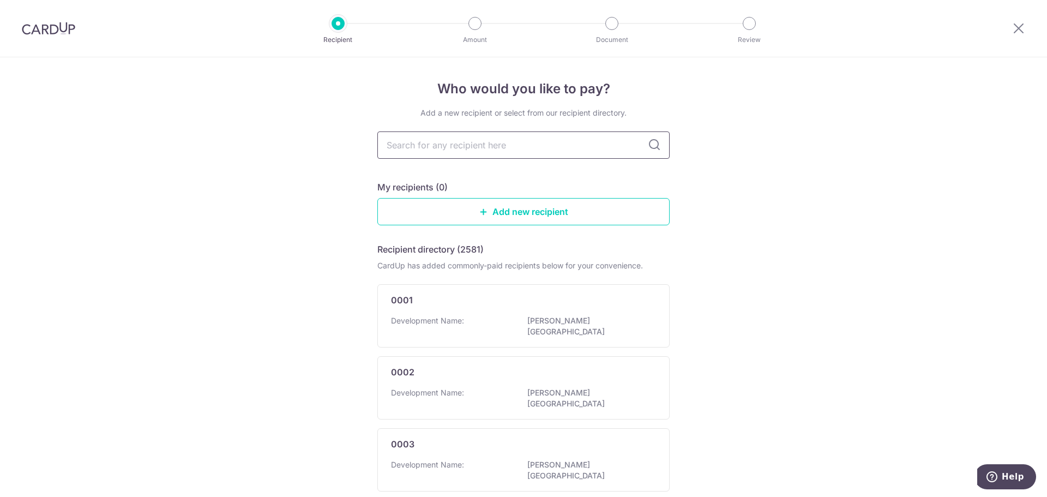
click at [505, 148] on input "text" at bounding box center [524, 144] width 292 height 27
type input "3586"
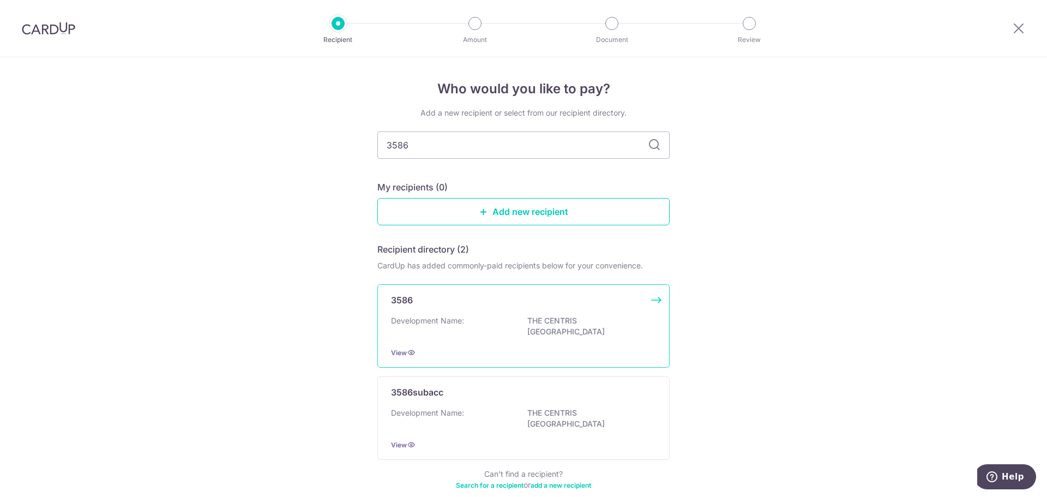
click at [506, 326] on div "Development Name: THE CENTRIS JURONG POINT" at bounding box center [523, 326] width 265 height 23
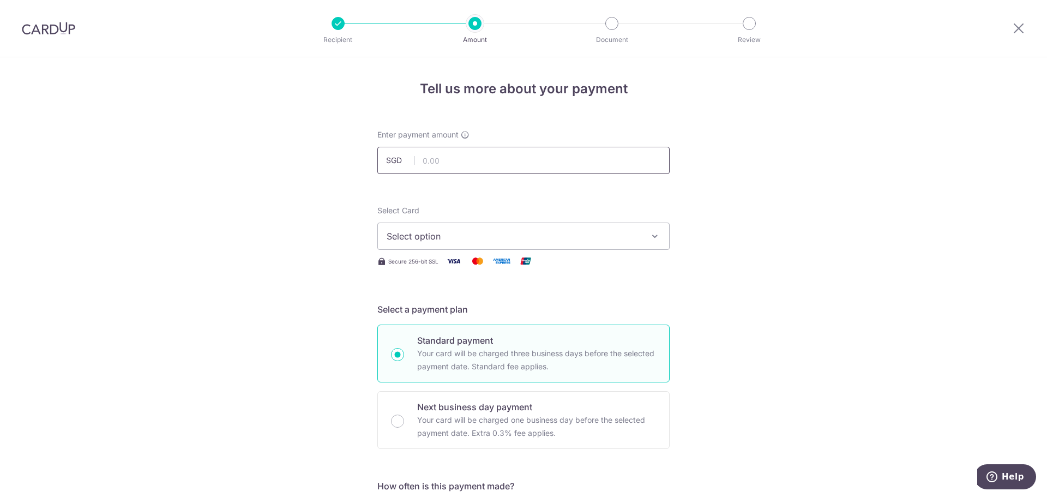
click at [448, 159] on input "text" at bounding box center [524, 160] width 292 height 27
type input "79.46"
click at [478, 240] on span "Select option" at bounding box center [514, 236] width 254 height 13
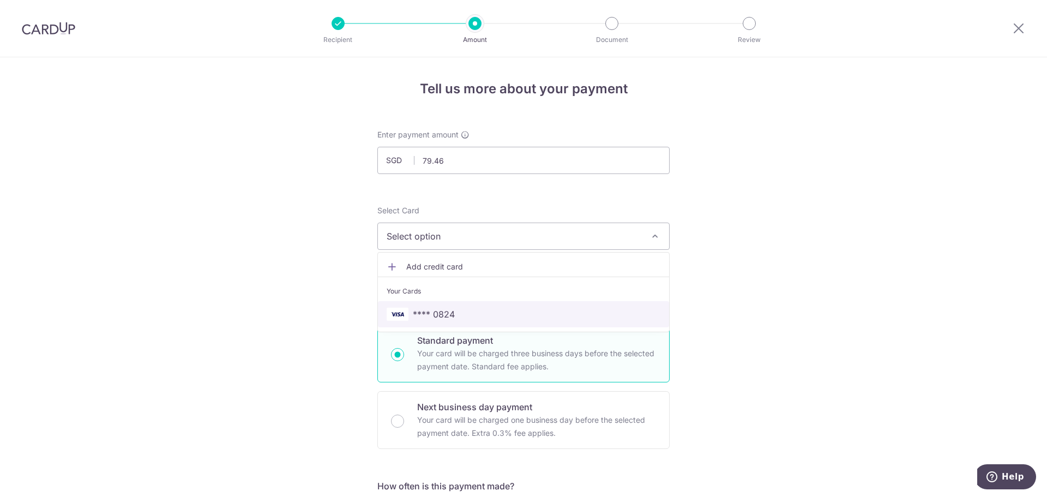
click at [445, 314] on span "**** 0824" at bounding box center [434, 314] width 42 height 13
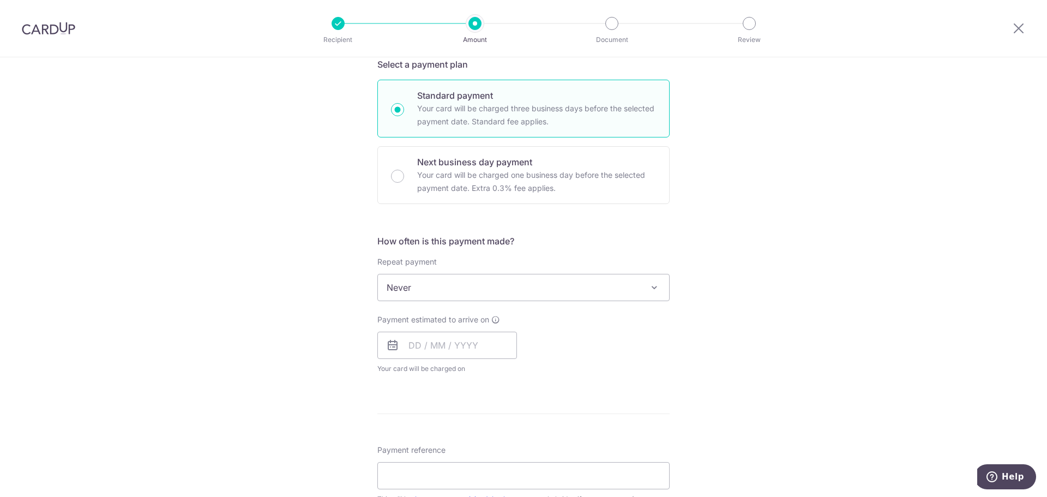
scroll to position [273, 0]
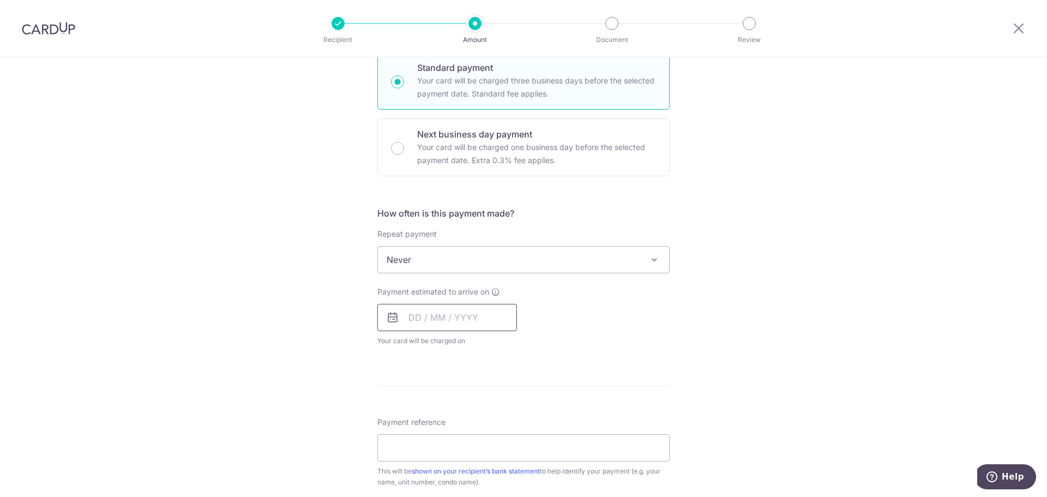
click at [454, 309] on input "text" at bounding box center [448, 317] width 140 height 27
click at [482, 421] on link "9" at bounding box center [486, 416] width 17 height 17
type input "09/10/2025"
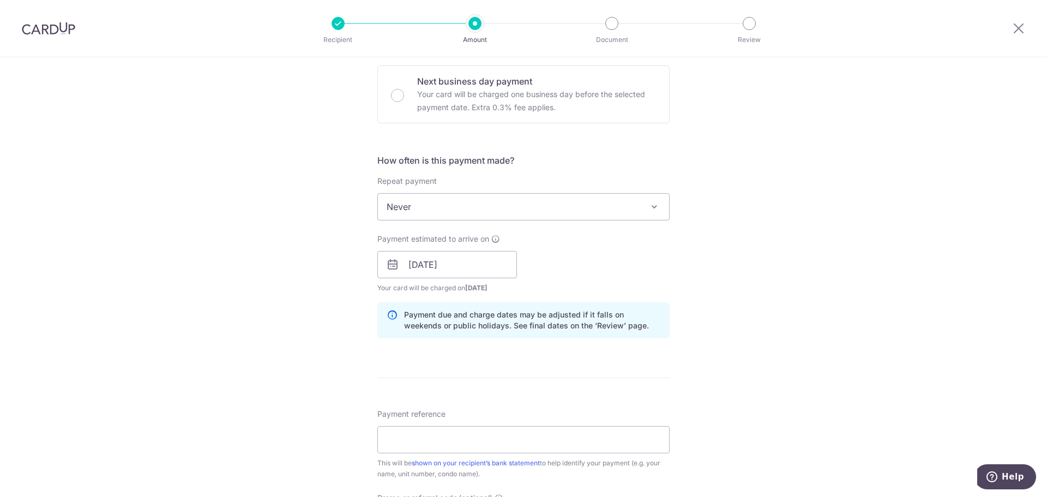
scroll to position [327, 0]
click at [531, 440] on input "Payment reference" at bounding box center [524, 437] width 292 height 27
paste input "OFF225"
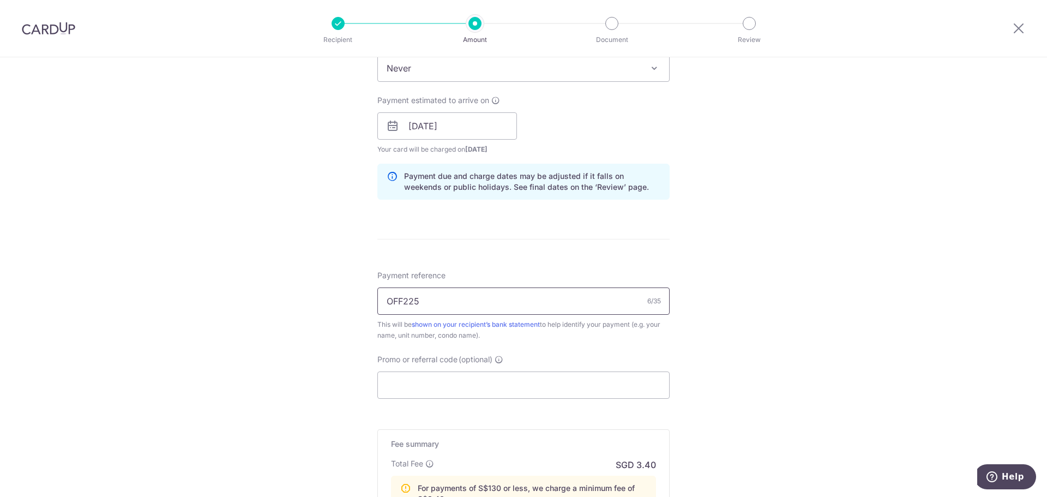
scroll to position [491, 0]
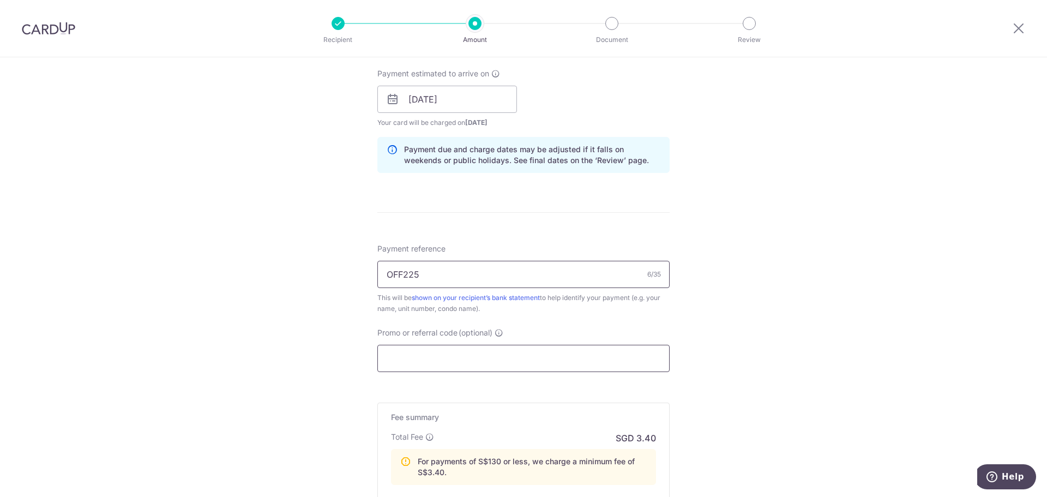
type input "OFF225"
click at [528, 362] on input "Promo or referral code (optional)" at bounding box center [524, 358] width 292 height 27
paste input "OFF225"
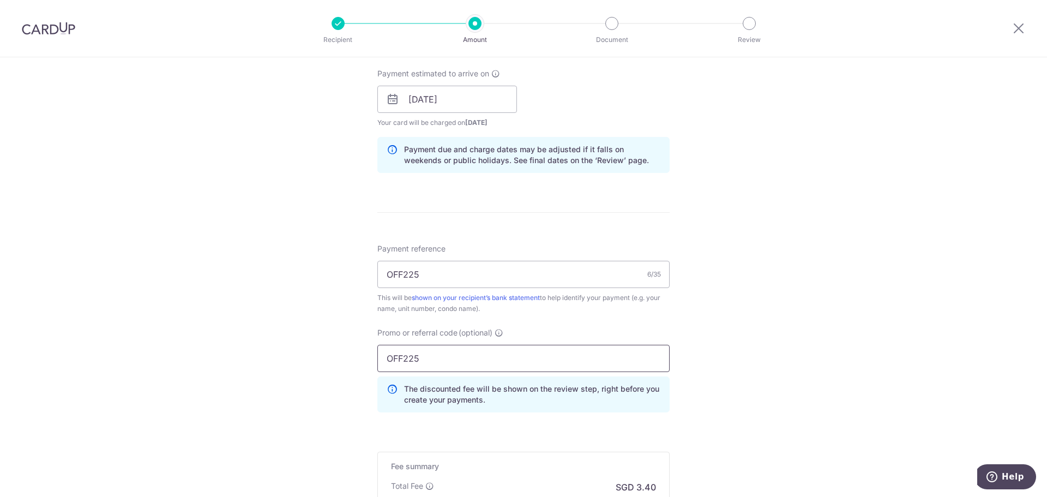
type input "OFF225"
click at [398, 274] on input "OFF225" at bounding box center [524, 274] width 292 height 27
paste input "IN000004619"
type input "IN000004619"
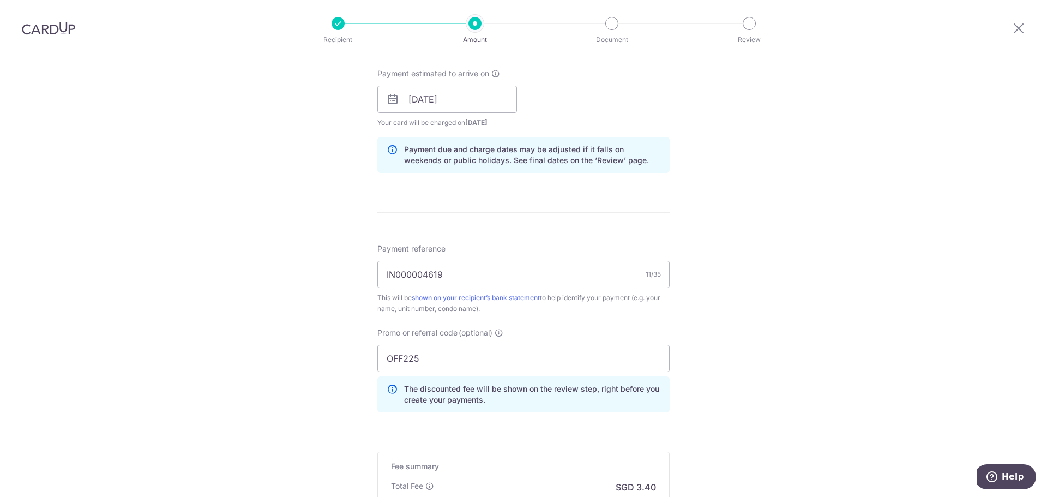
click at [784, 283] on div "Tell us more about your payment Enter payment amount SGD 79.46 79.46 Select Car…" at bounding box center [523, 128] width 1047 height 1125
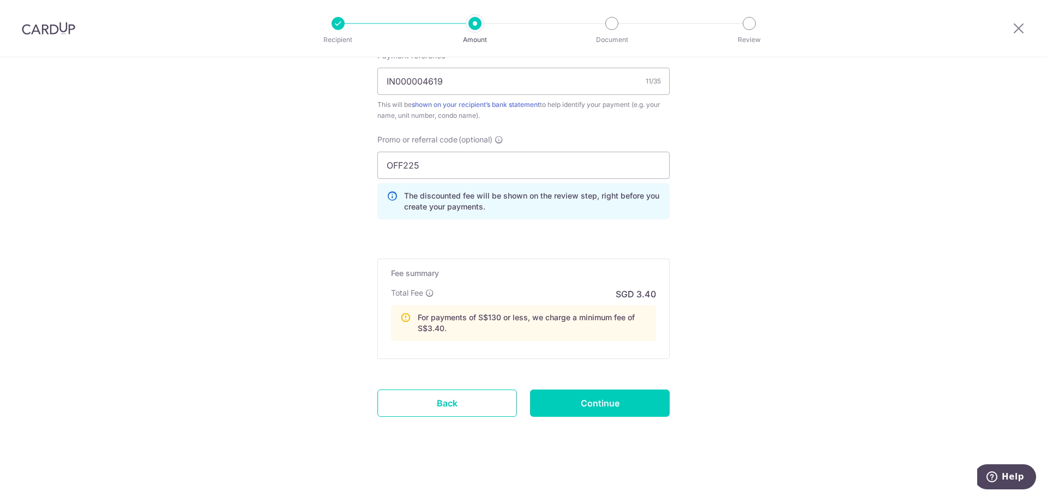
scroll to position [686, 0]
click at [626, 398] on input "Continue" at bounding box center [600, 401] width 140 height 27
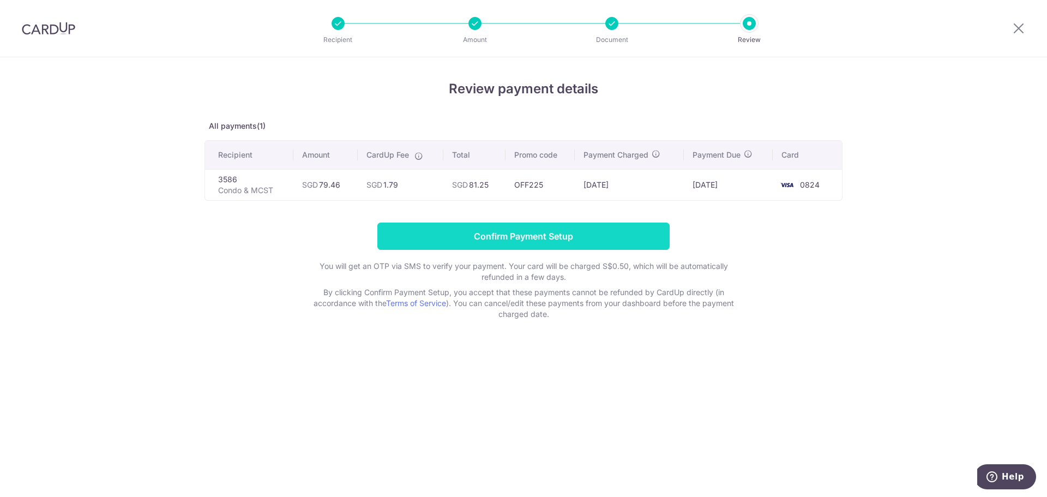
click at [595, 233] on input "Confirm Payment Setup" at bounding box center [524, 236] width 292 height 27
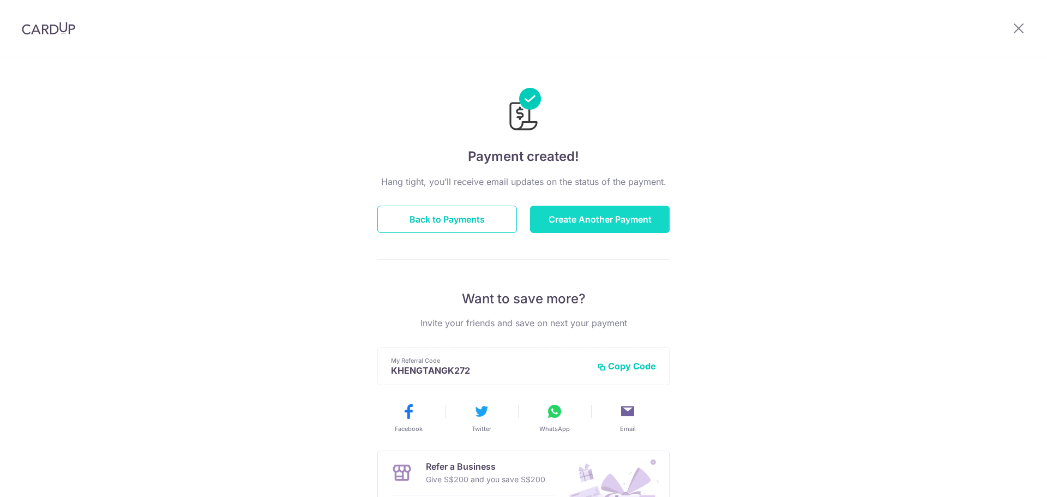
click at [583, 220] on button "Create Another Payment" at bounding box center [600, 219] width 140 height 27
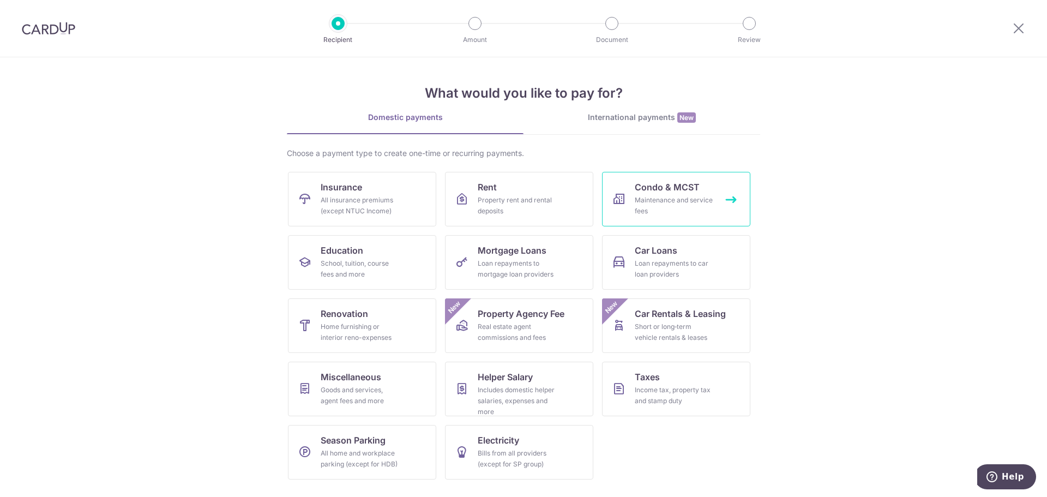
click at [635, 215] on div "Maintenance and service fees" at bounding box center [674, 206] width 79 height 22
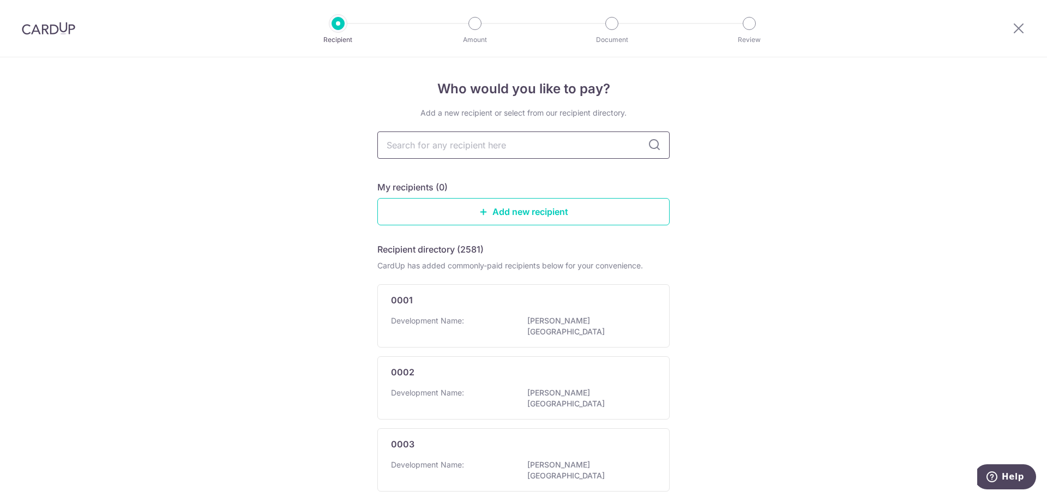
click at [566, 147] on input "text" at bounding box center [524, 144] width 292 height 27
type input "3586"
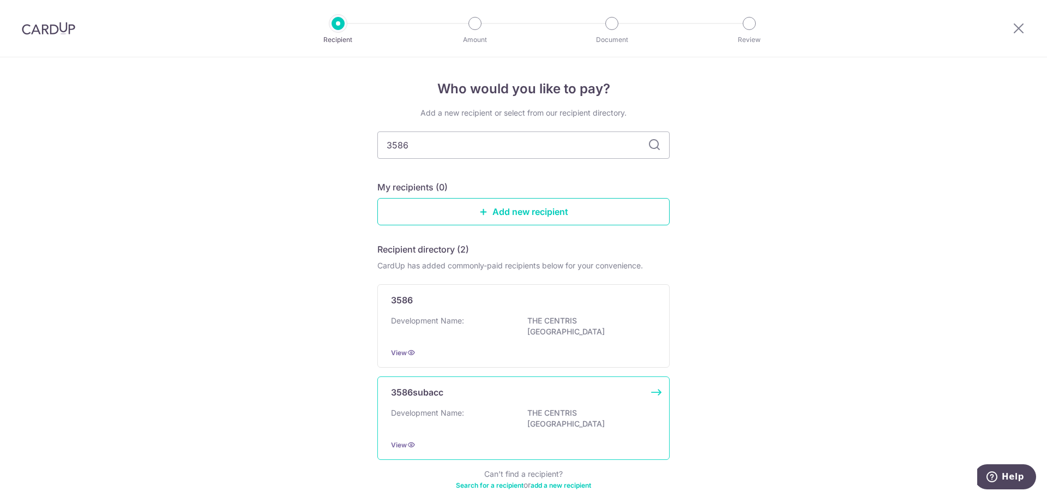
click at [475, 408] on div "Development Name: THE CENTRIS JURONG POINT" at bounding box center [523, 419] width 265 height 23
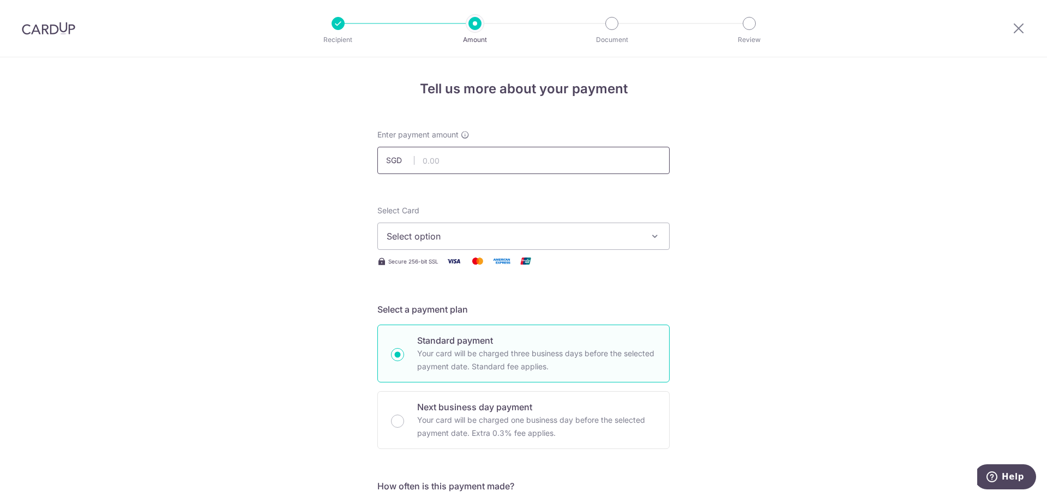
click at [480, 162] on input "text" at bounding box center [524, 160] width 292 height 27
type input "694.53"
click at [629, 236] on span "Select option" at bounding box center [514, 236] width 254 height 13
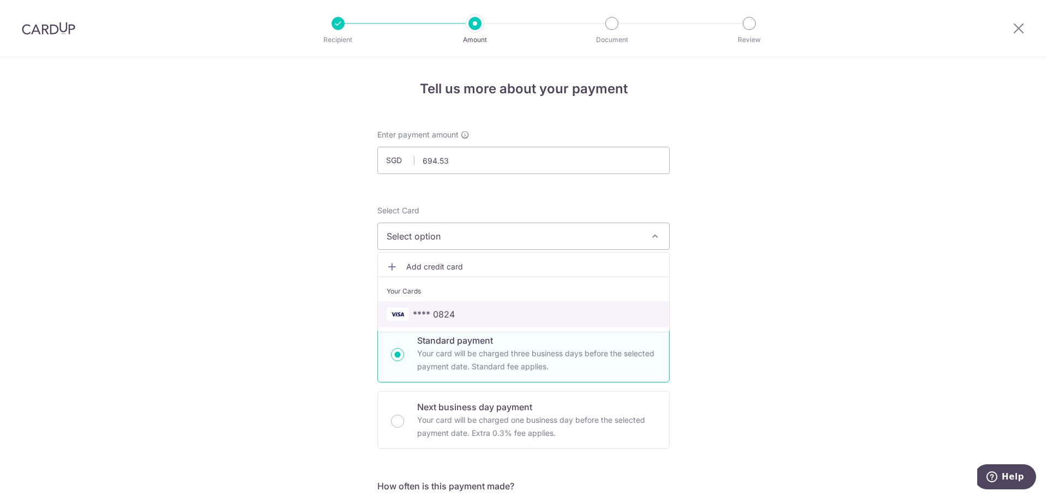
click at [469, 313] on span "**** 0824" at bounding box center [524, 314] width 274 height 13
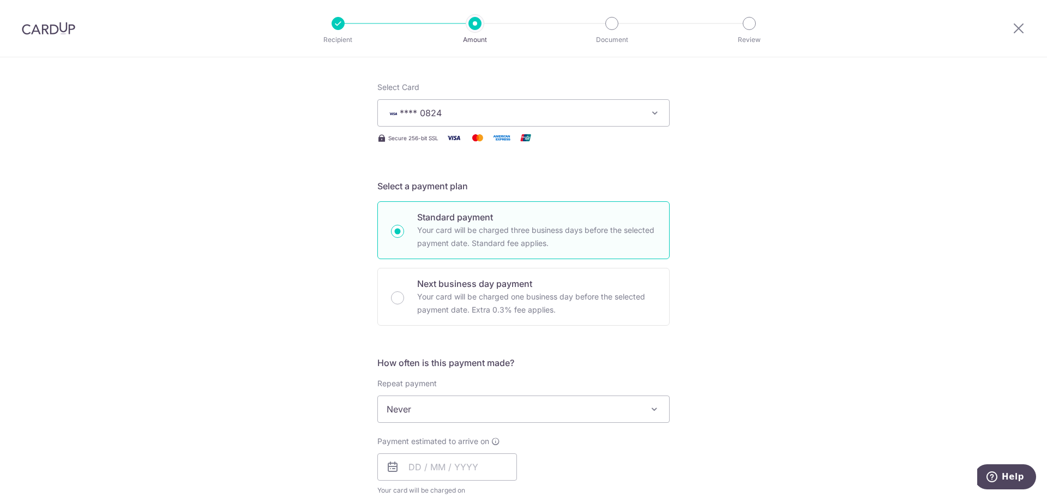
scroll to position [164, 0]
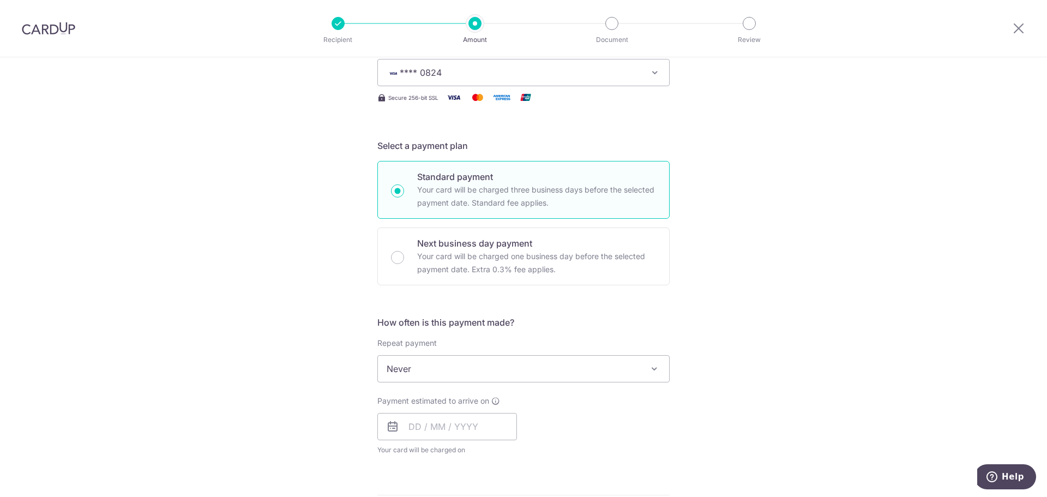
click at [560, 372] on span "Never" at bounding box center [523, 369] width 291 height 26
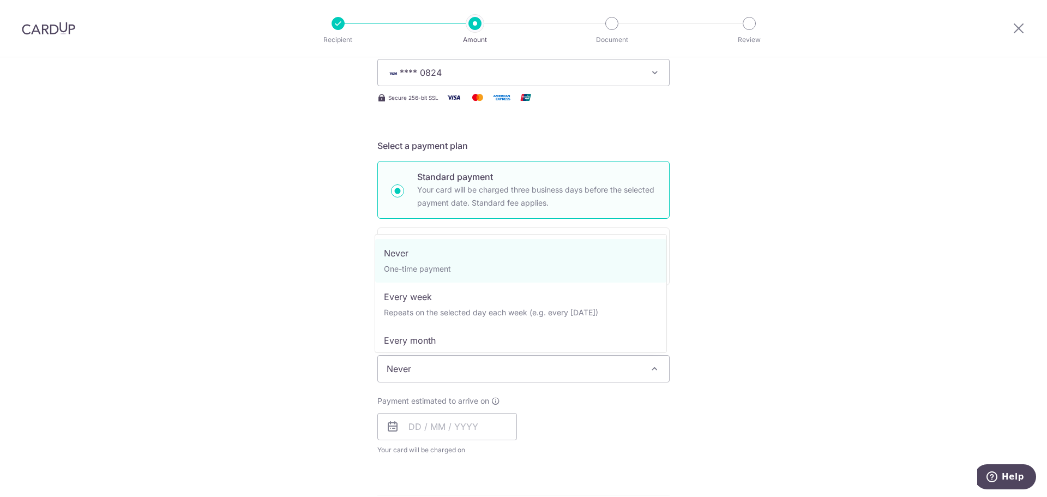
click at [560, 372] on span "Never" at bounding box center [523, 369] width 291 height 26
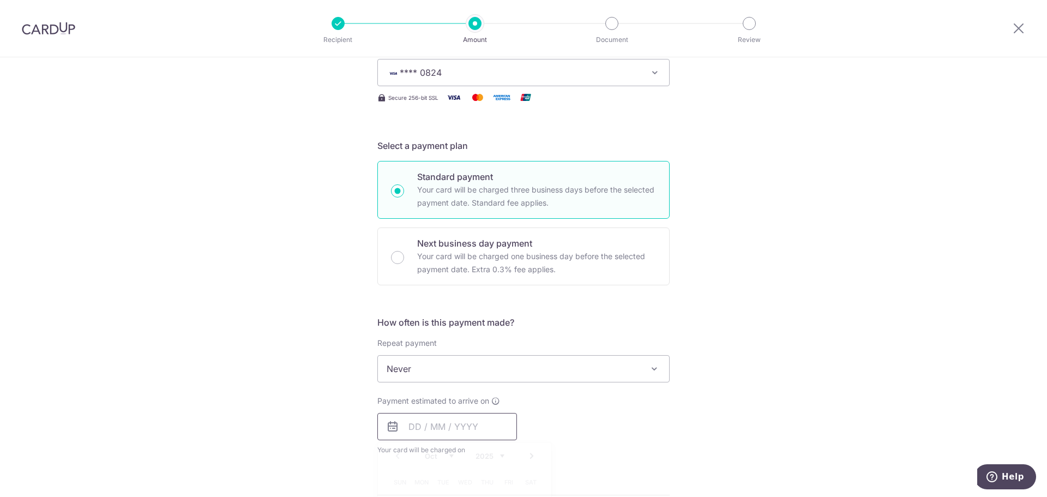
click at [438, 426] on input "text" at bounding box center [448, 426] width 140 height 27
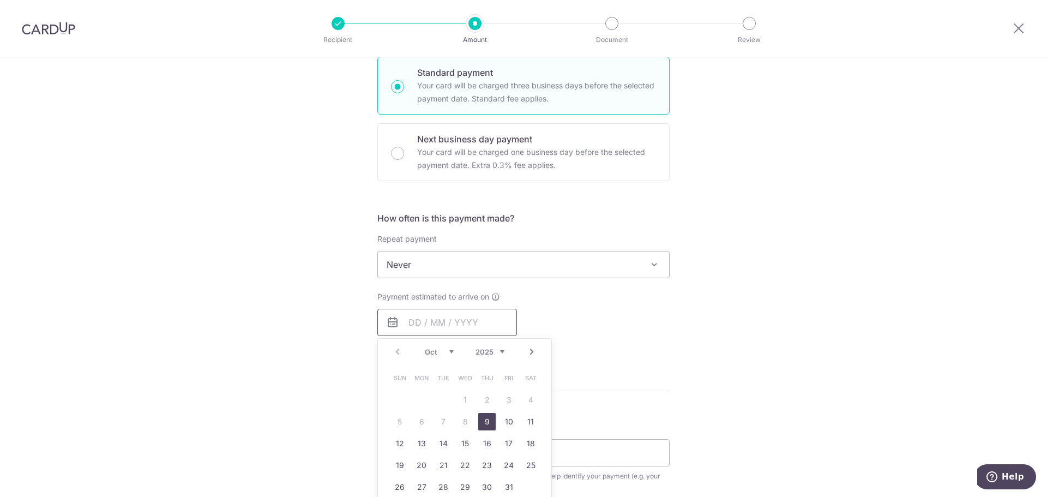
scroll to position [273, 0]
click at [487, 418] on link "9" at bounding box center [486, 416] width 17 height 17
type input "09/10/2025"
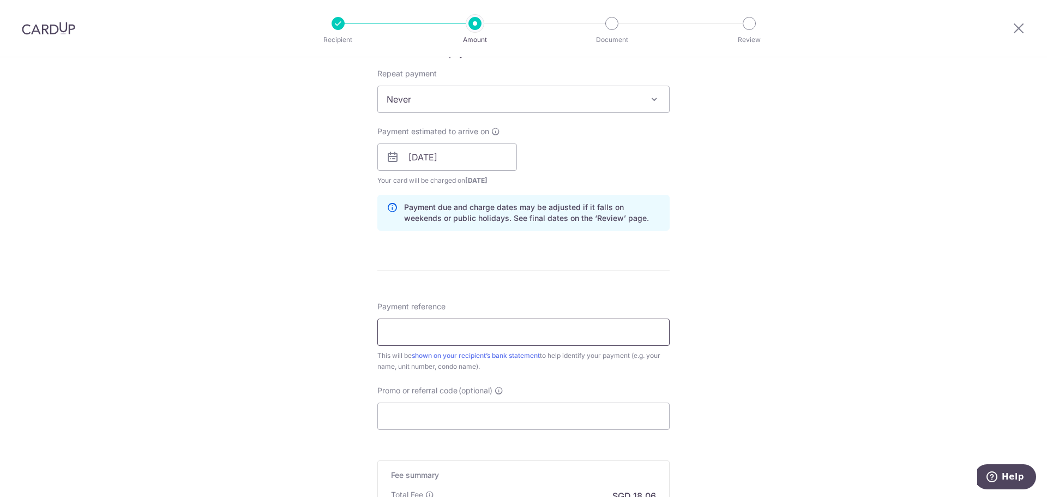
scroll to position [436, 0]
click at [426, 326] on input "Payment reference" at bounding box center [524, 328] width 292 height 27
paste input "IN000004634"
type input "IN000004634"
click at [447, 412] on input "Promo or referral code (optional)" at bounding box center [524, 412] width 292 height 27
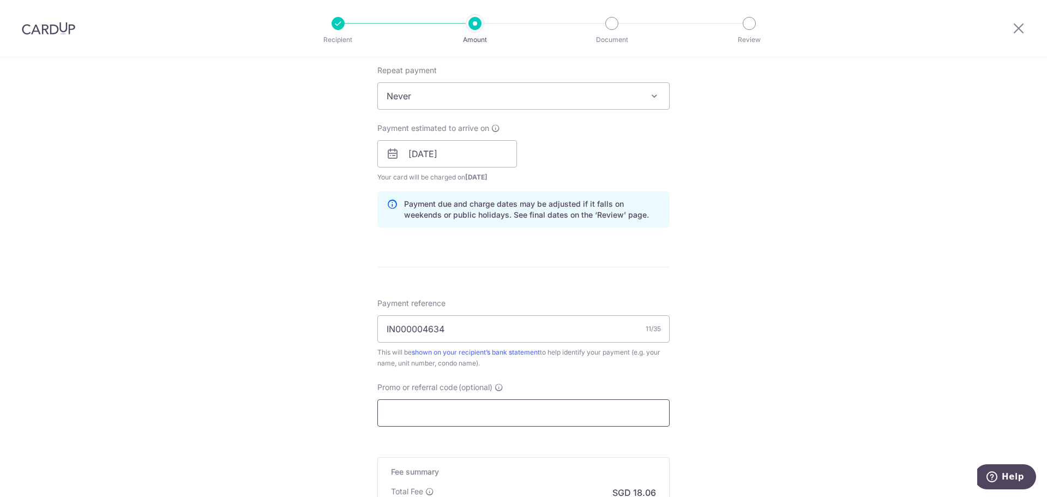
paste input "OFF225"
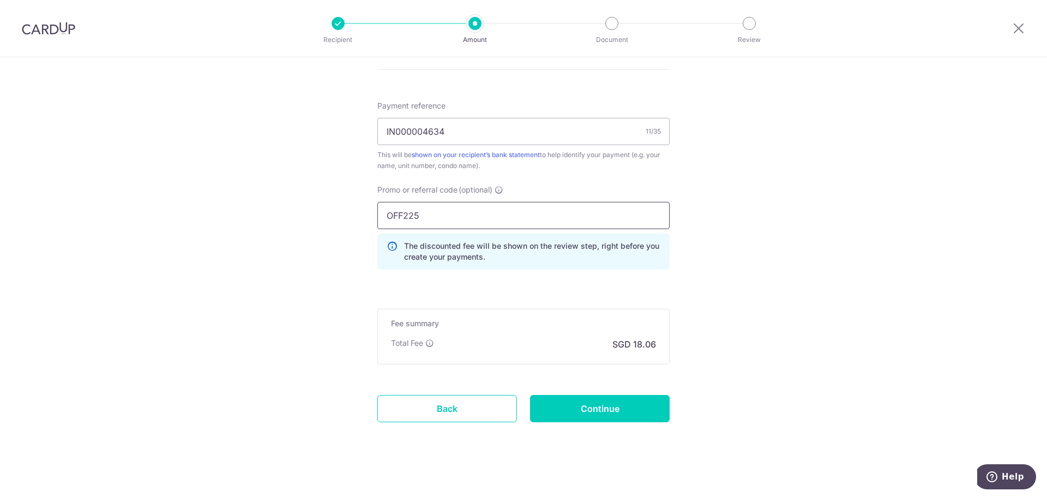
scroll to position [641, 0]
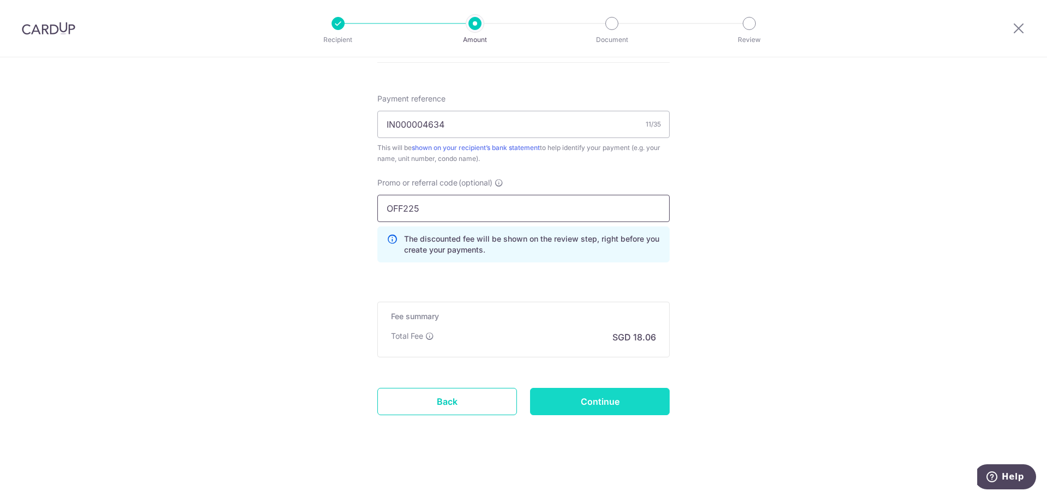
type input "OFF225"
click at [611, 397] on input "Continue" at bounding box center [600, 401] width 140 height 27
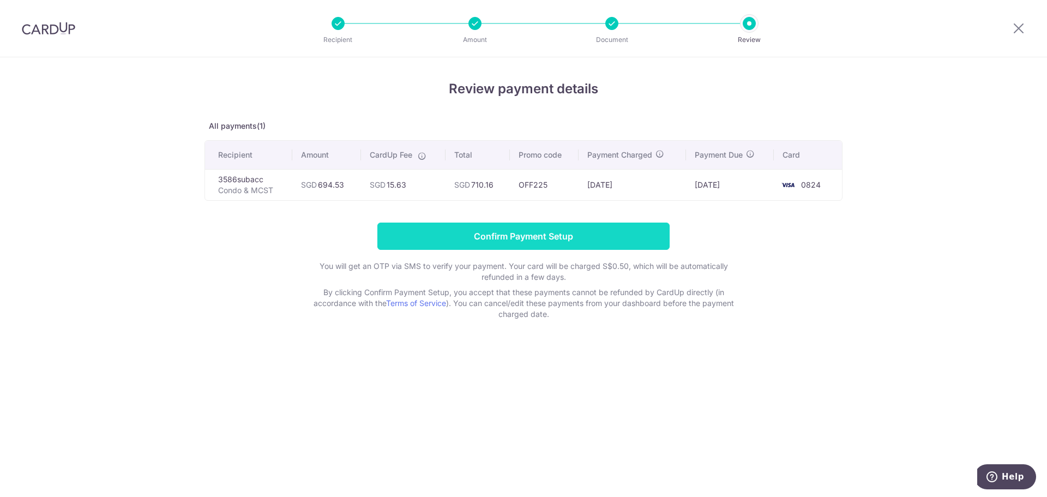
click at [580, 235] on input "Confirm Payment Setup" at bounding box center [524, 236] width 292 height 27
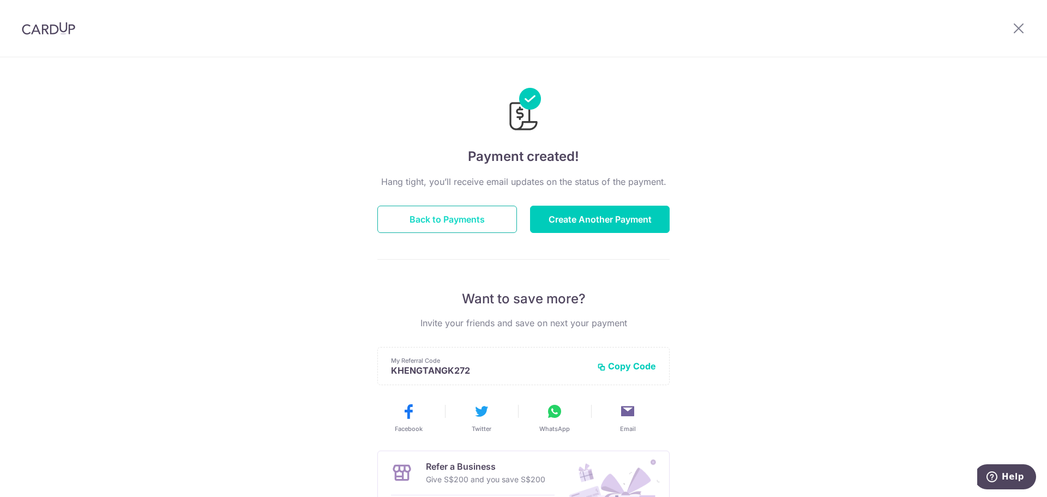
click at [482, 212] on button "Back to Payments" at bounding box center [448, 219] width 140 height 27
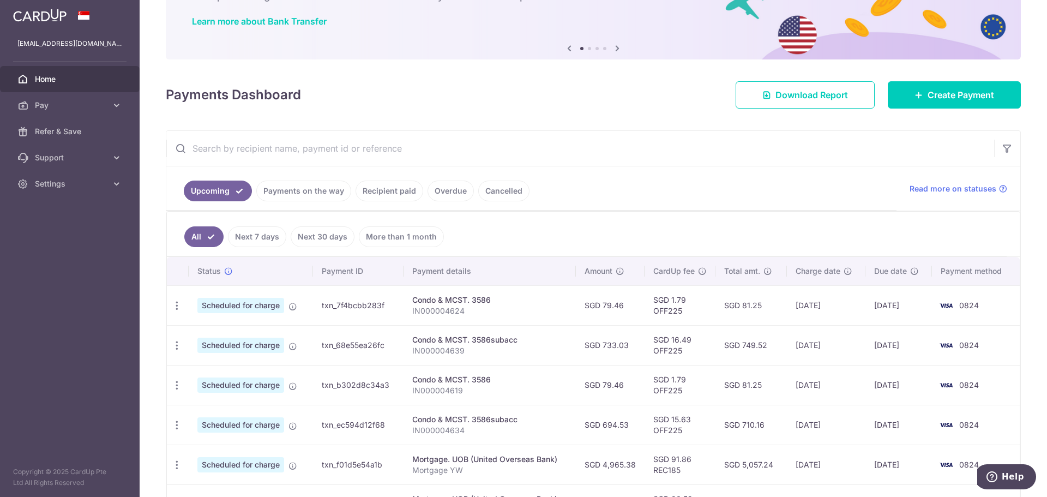
scroll to position [109, 0]
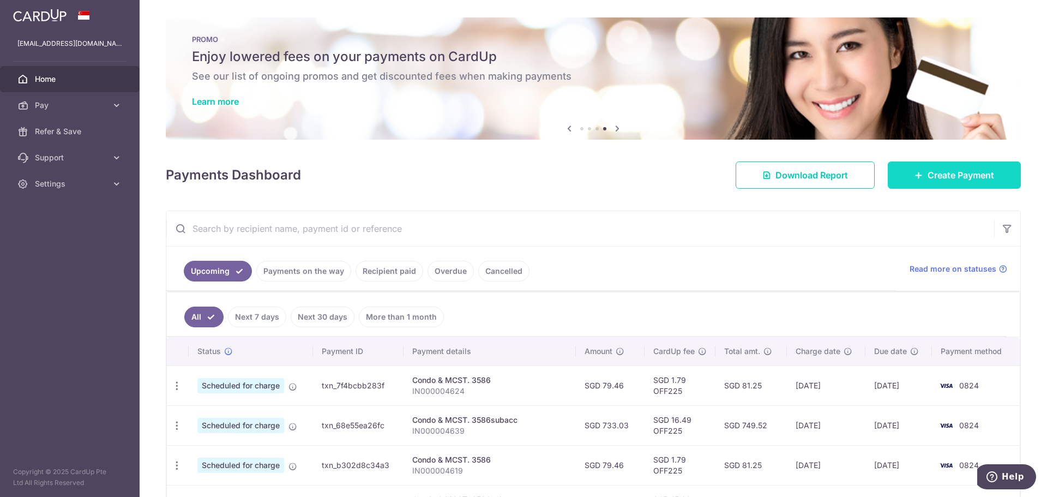
click at [915, 176] on icon at bounding box center [919, 175] width 9 height 9
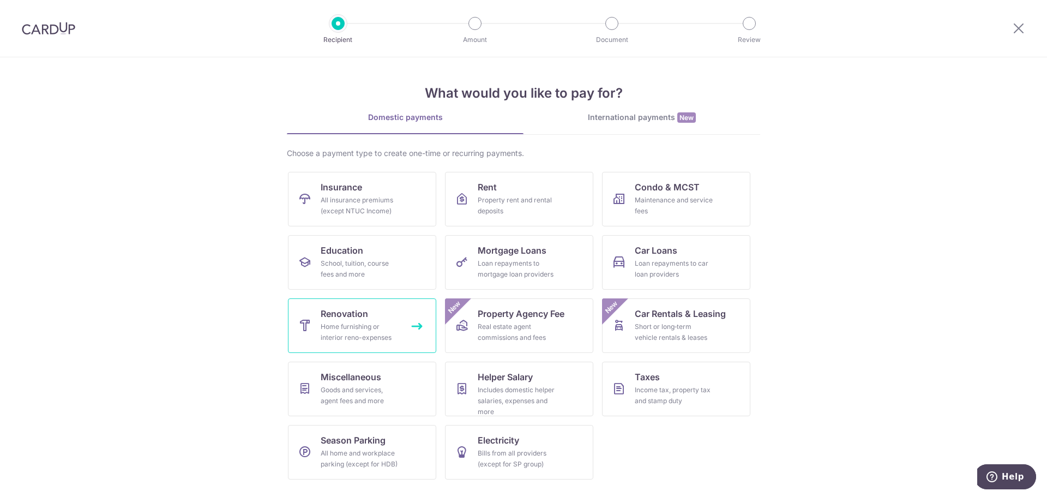
click at [378, 337] on div "Home furnishing or interior reno-expenses" at bounding box center [360, 332] width 79 height 22
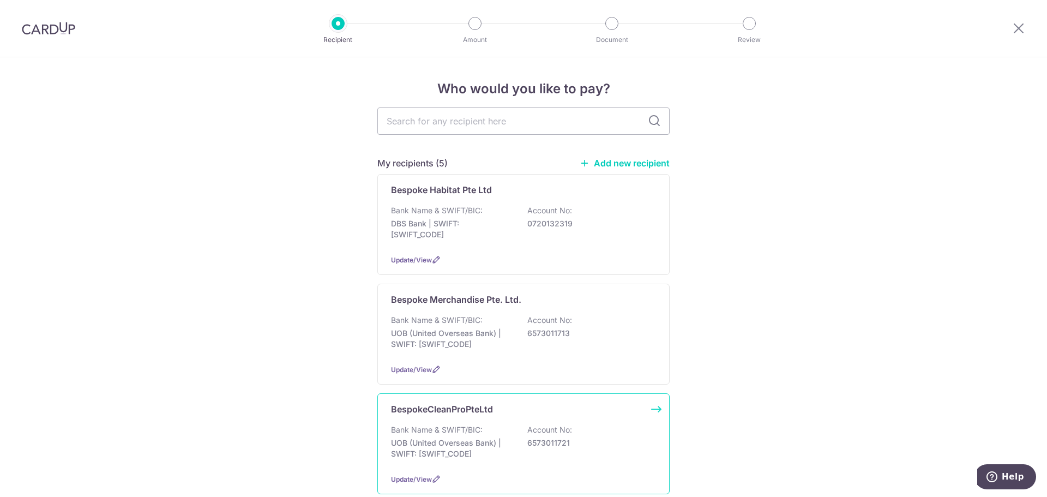
click at [495, 435] on div "Bank Name & SWIFT/BIC: UOB (United Overseas Bank) | SWIFT: [SWIFT_CODE] Account…" at bounding box center [523, 444] width 265 height 40
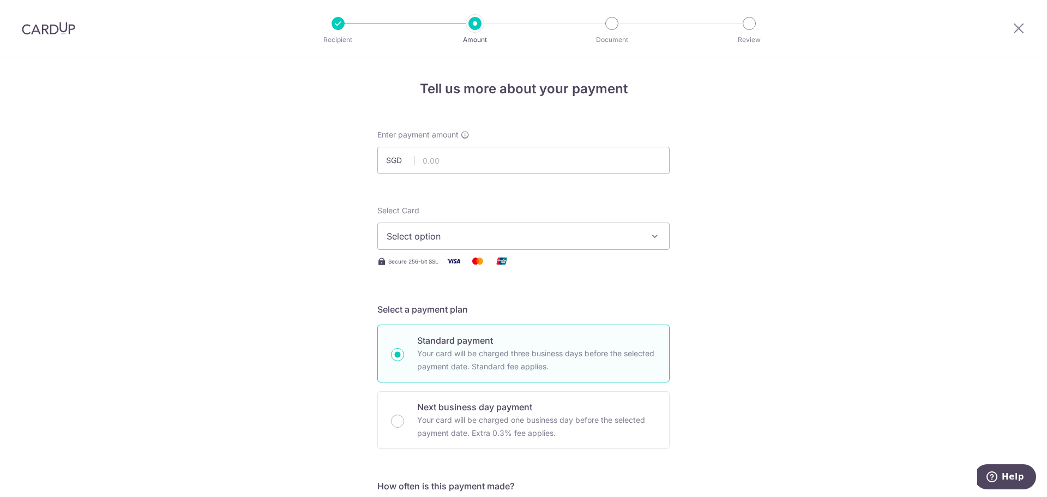
click at [568, 161] on input "text" at bounding box center [524, 160] width 292 height 27
type input "370.60"
click at [577, 225] on button "Select option" at bounding box center [524, 236] width 292 height 27
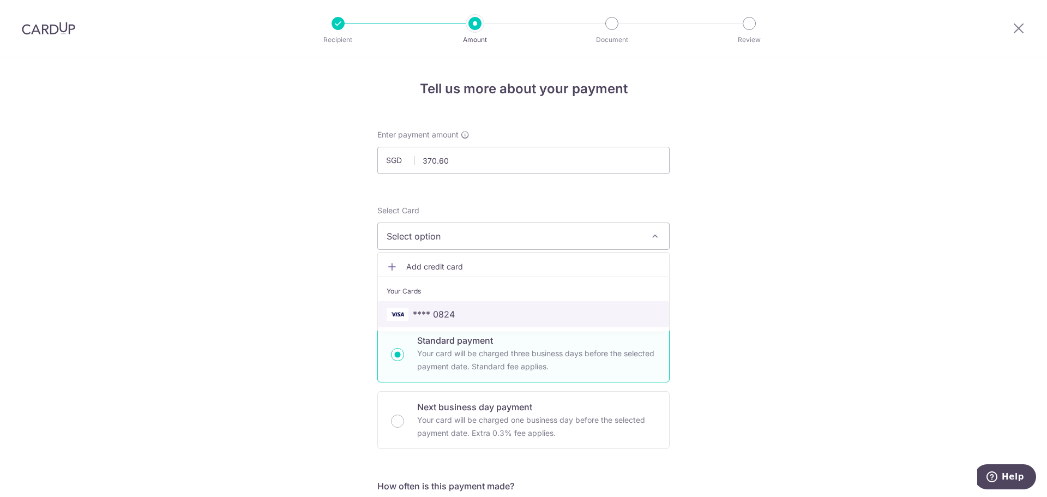
click at [427, 313] on span "**** 0824" at bounding box center [434, 314] width 42 height 13
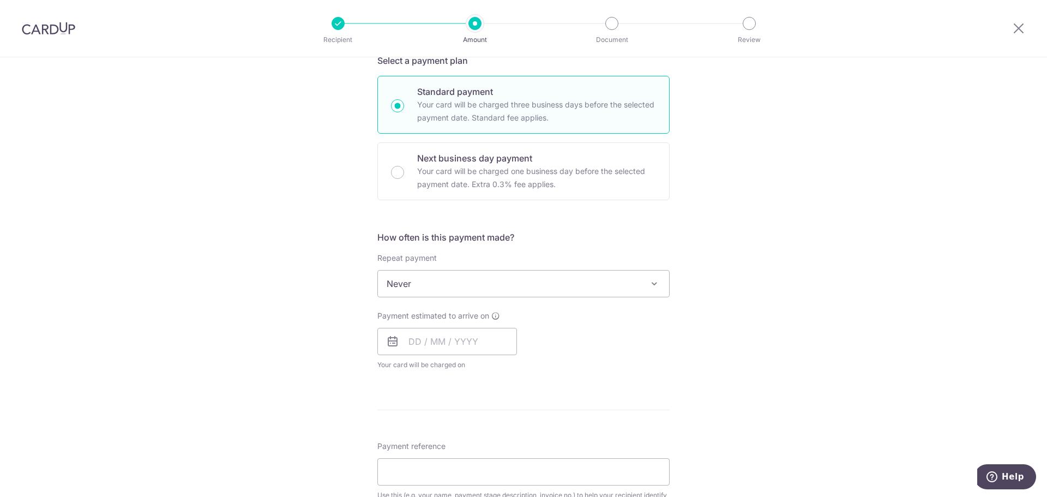
scroll to position [273, 0]
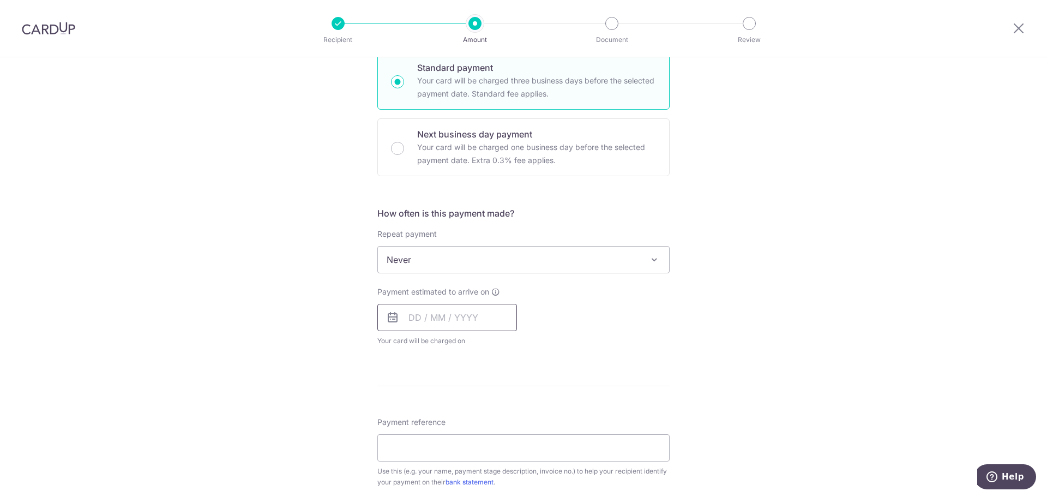
click at [475, 314] on input "text" at bounding box center [448, 317] width 140 height 27
click at [484, 416] on link "9" at bounding box center [486, 416] width 17 height 17
type input "09/10/2025"
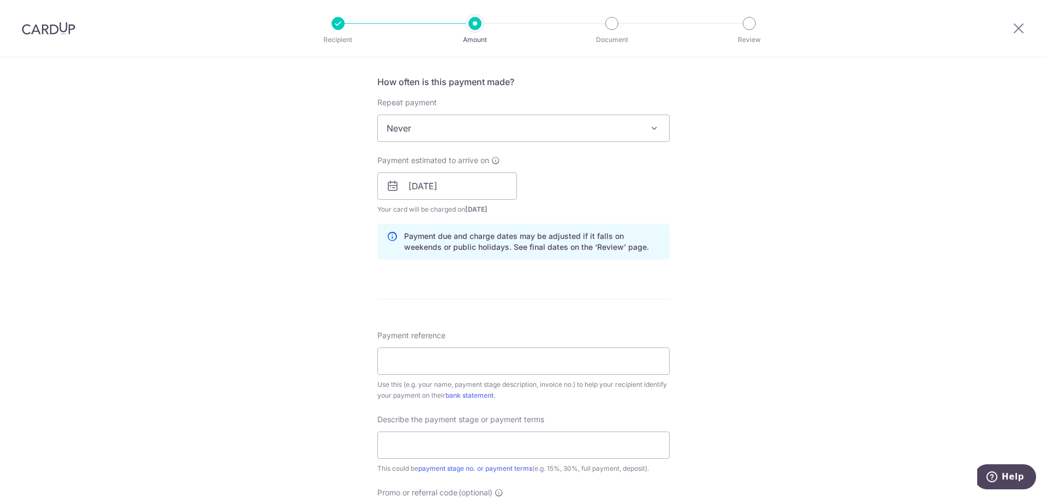
scroll to position [436, 0]
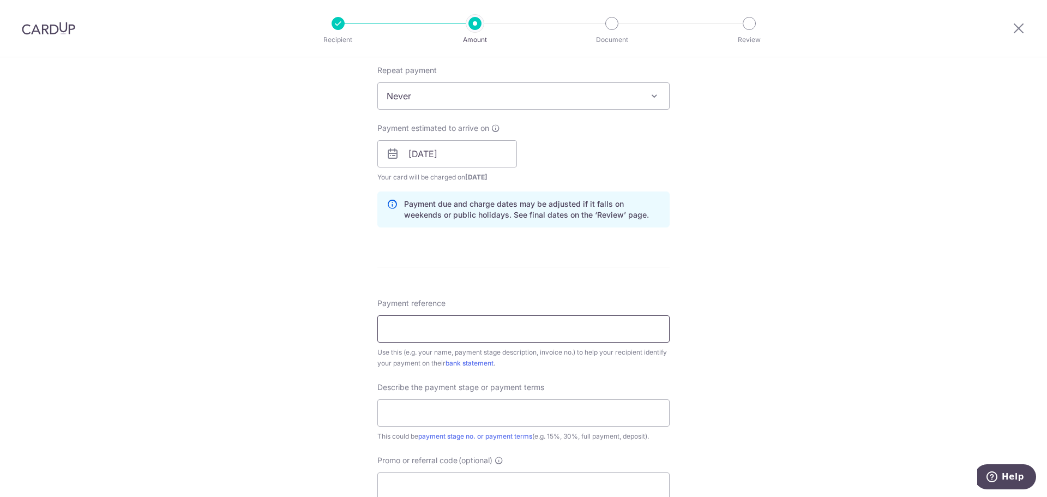
click at [492, 339] on input "Payment reference" at bounding box center [524, 328] width 292 height 27
click at [492, 412] on input "text" at bounding box center [524, 412] width 292 height 27
paste input "RENO25ONE"
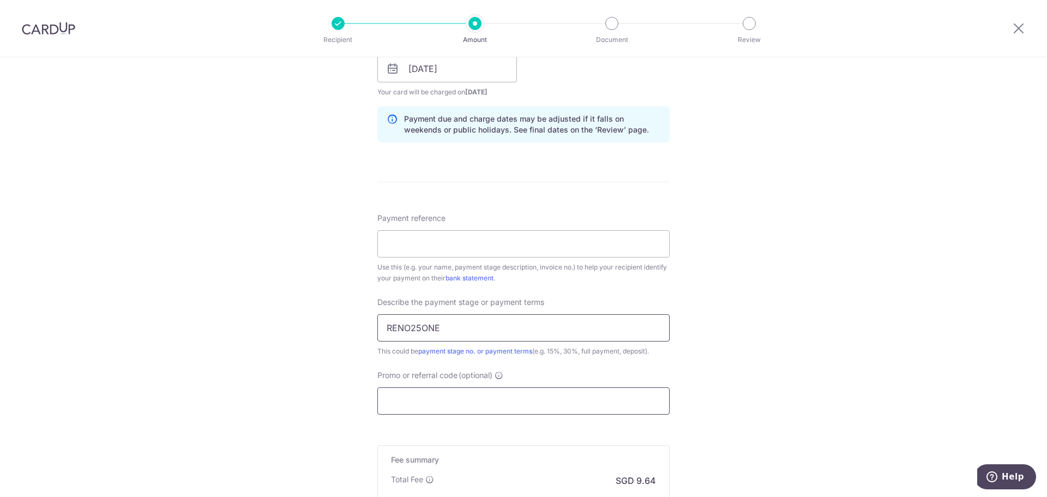
scroll to position [546, 0]
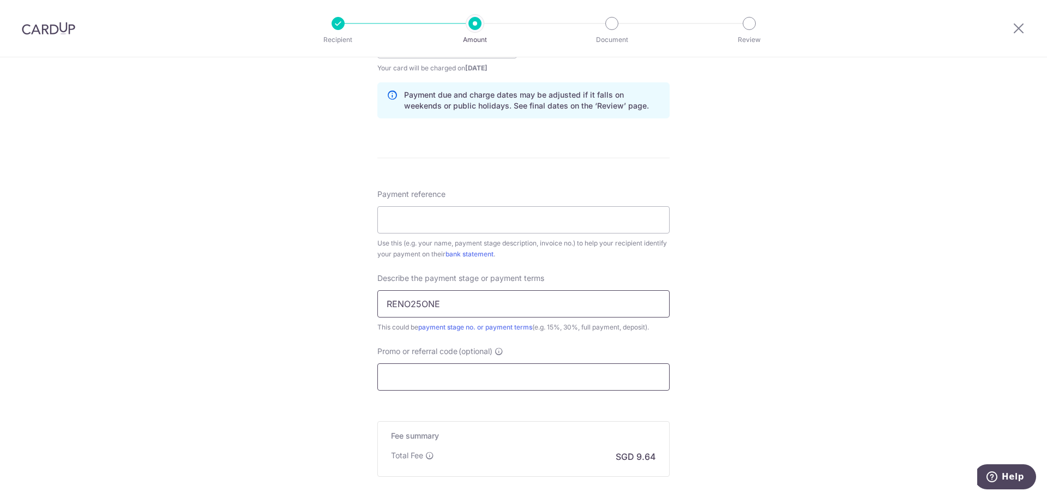
type input "RENO25ONE"
click at [445, 369] on input "Promo or referral code (optional)" at bounding box center [524, 376] width 292 height 27
paste input "RENO25ONE"
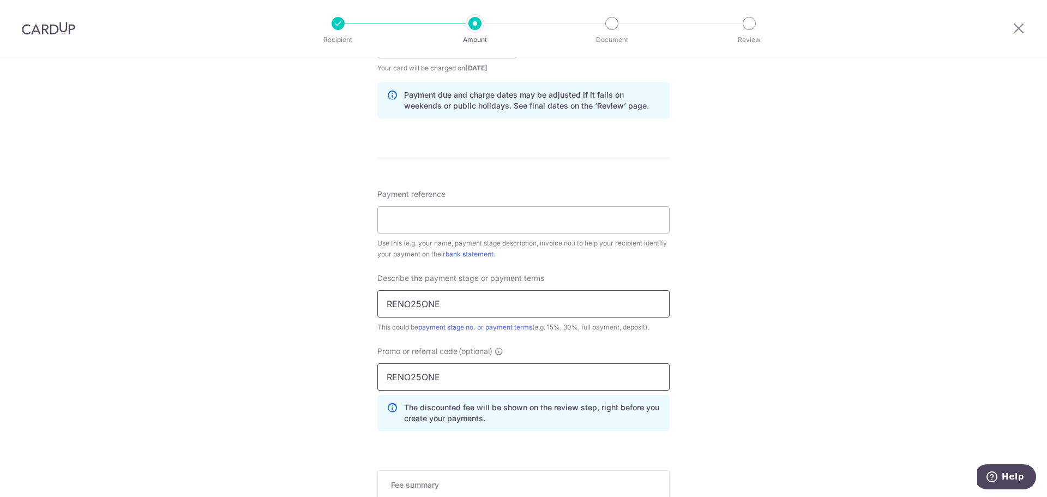
type input "RENO25ONE"
click at [457, 307] on input "RENO25ONE" at bounding box center [524, 303] width 292 height 27
click at [456, 307] on input "RENO25ONE" at bounding box center [524, 303] width 292 height 27
type input "Centris Cleaning"
click at [466, 225] on input "Payment reference" at bounding box center [524, 219] width 292 height 27
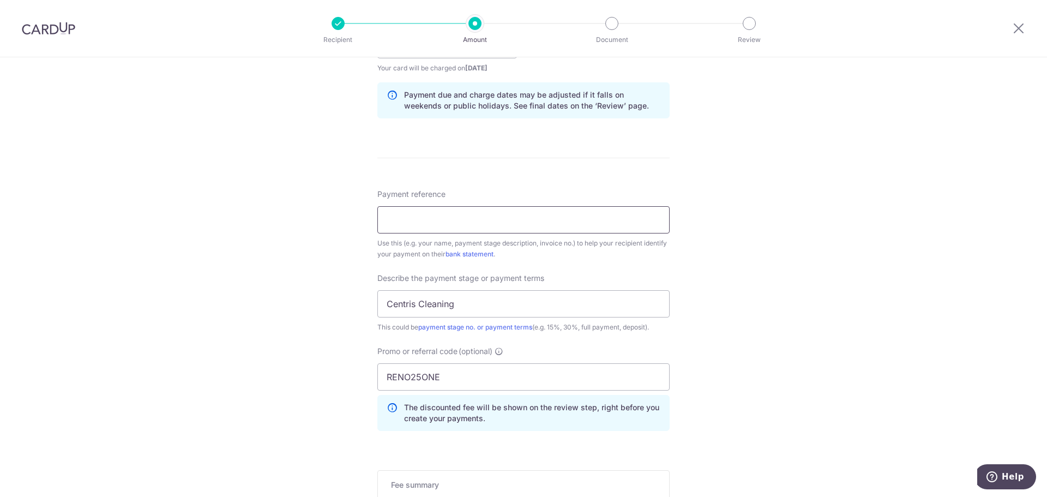
paste input "CLI-22963"
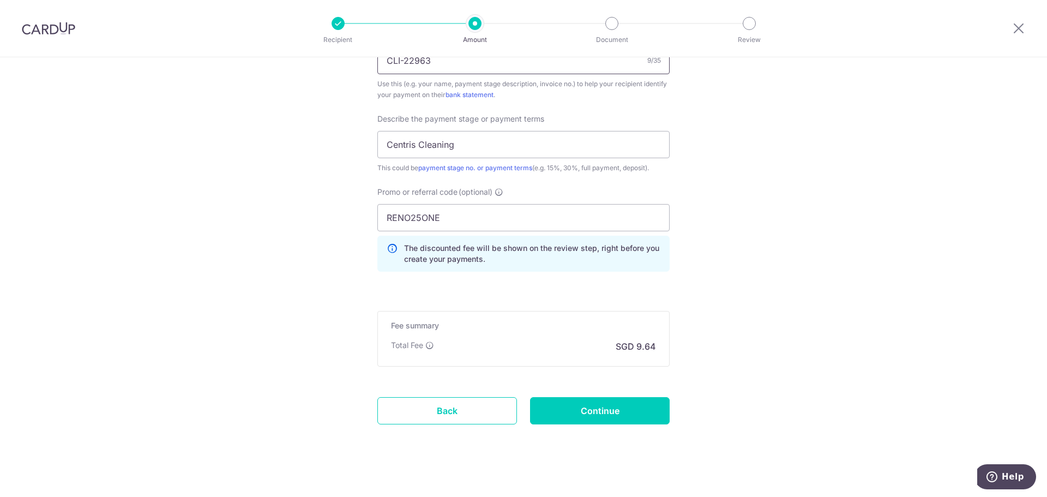
scroll to position [709, 0]
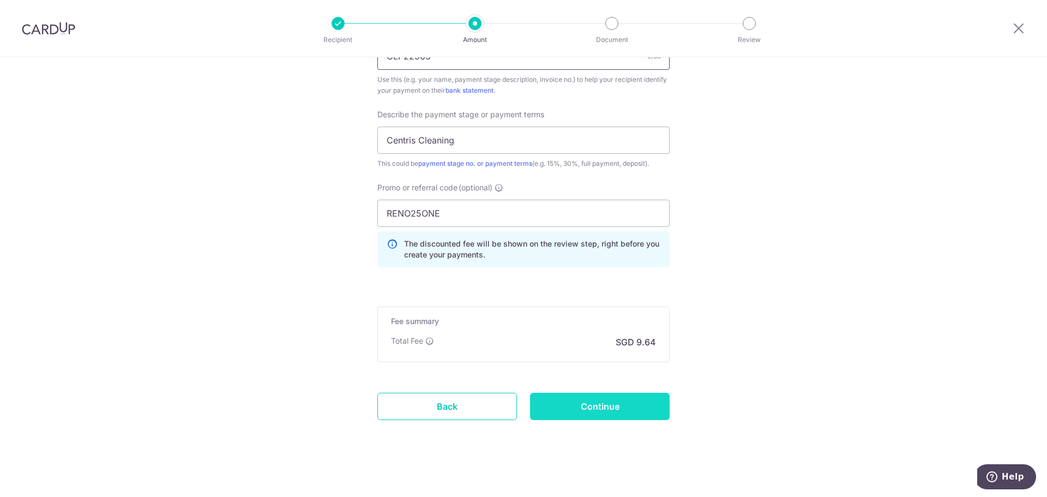
type input "CLI-22963"
click at [583, 406] on input "Continue" at bounding box center [600, 406] width 140 height 27
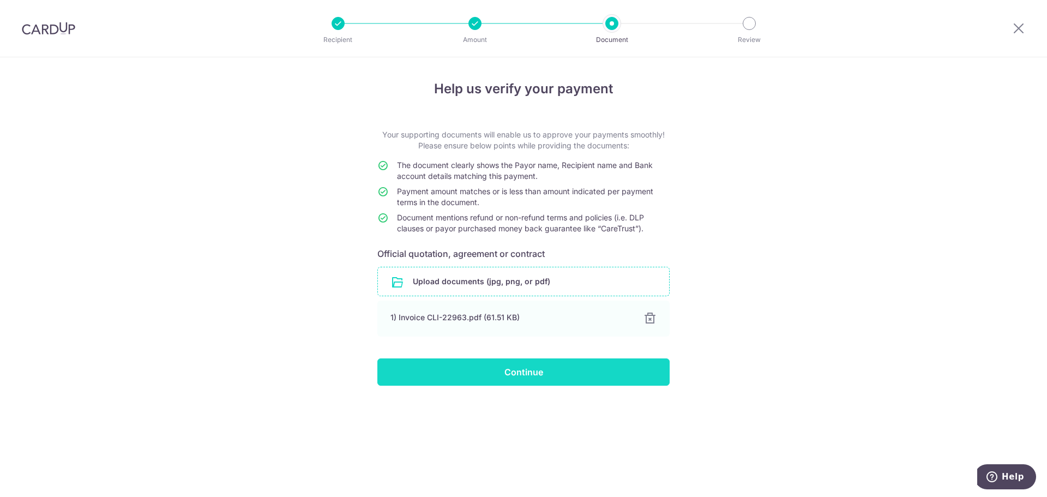
click at [506, 375] on input "Continue" at bounding box center [524, 371] width 292 height 27
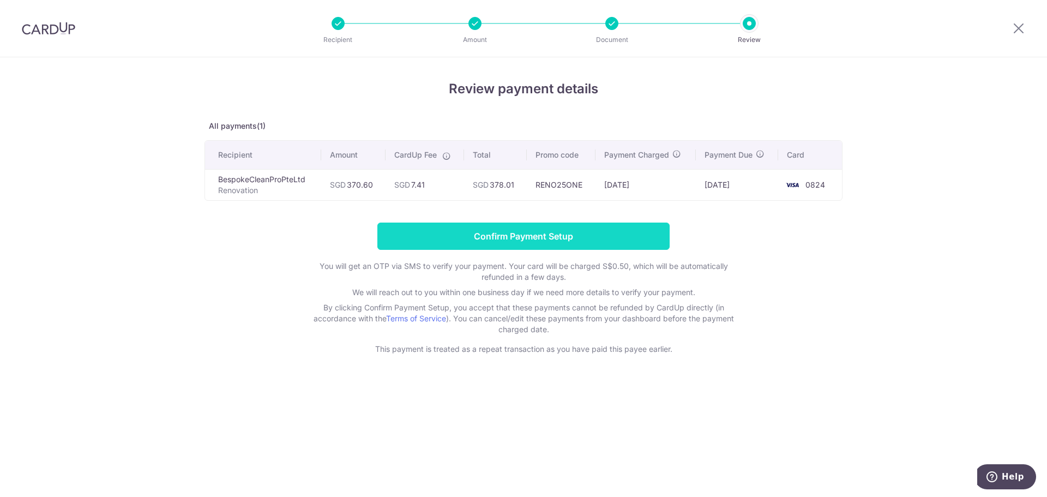
click at [499, 233] on input "Confirm Payment Setup" at bounding box center [524, 236] width 292 height 27
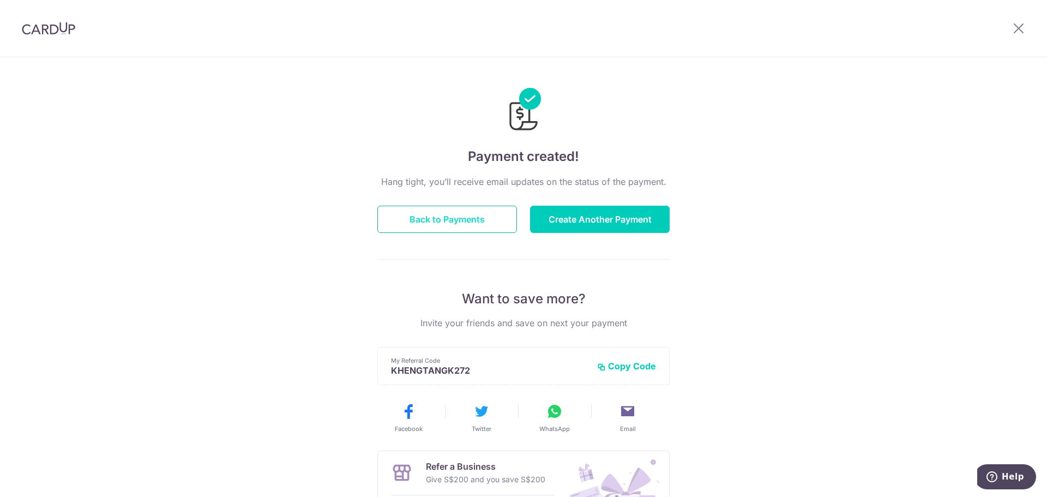
click at [458, 219] on button "Back to Payments" at bounding box center [448, 219] width 140 height 27
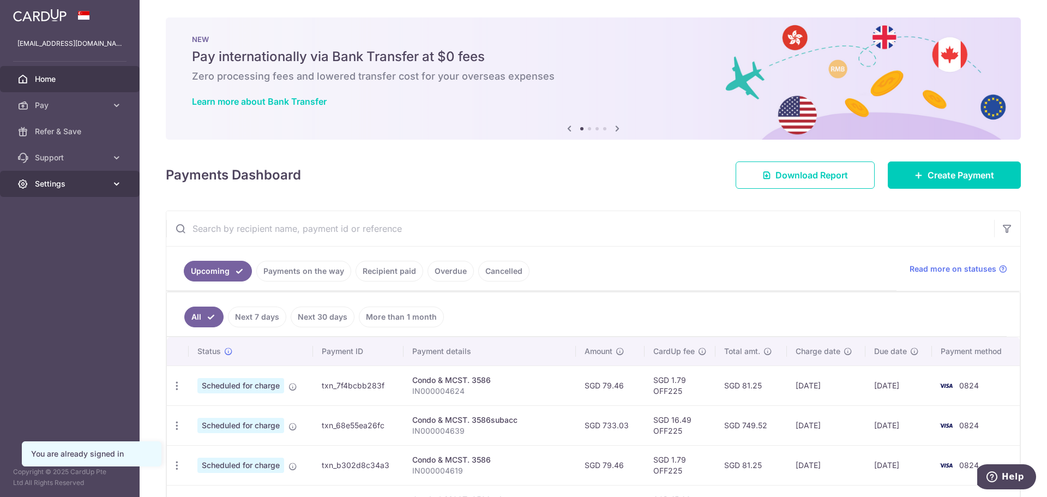
click at [57, 183] on span "Settings" at bounding box center [71, 183] width 72 height 11
click at [68, 238] on span "Logout" at bounding box center [71, 236] width 72 height 11
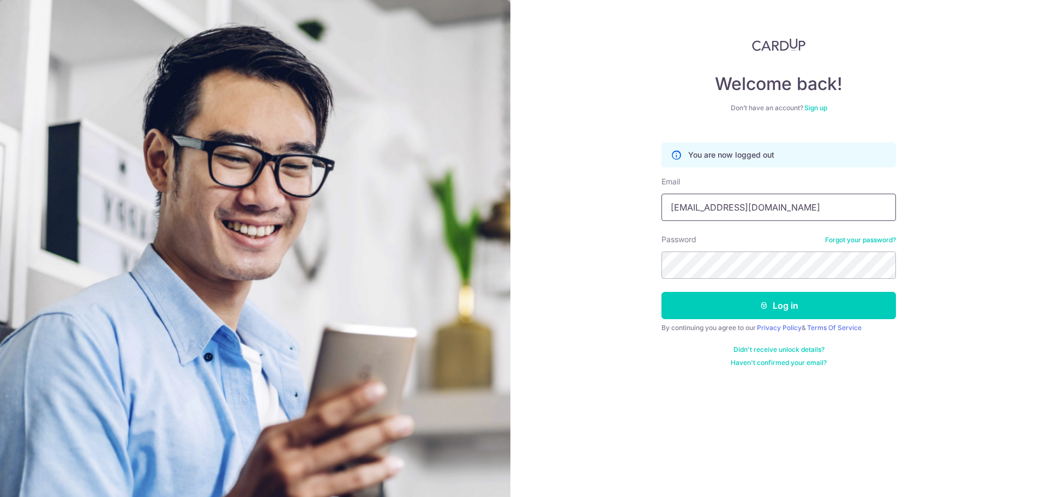
click at [768, 206] on input "[EMAIL_ADDRESS][DOMAIN_NAME]" at bounding box center [779, 207] width 235 height 27
type input "[EMAIL_ADDRESS][DOMAIN_NAME]"
drag, startPoint x: 608, startPoint y: 109, endPoint x: 637, endPoint y: 89, distance: 35.3
click at [608, 109] on div "Welcome back! Don’t have an account? Sign up You are now logged out Email [EMAI…" at bounding box center [779, 248] width 537 height 497
click at [760, 295] on button "Log in" at bounding box center [779, 305] width 235 height 27
